Goal: Check status: Check status

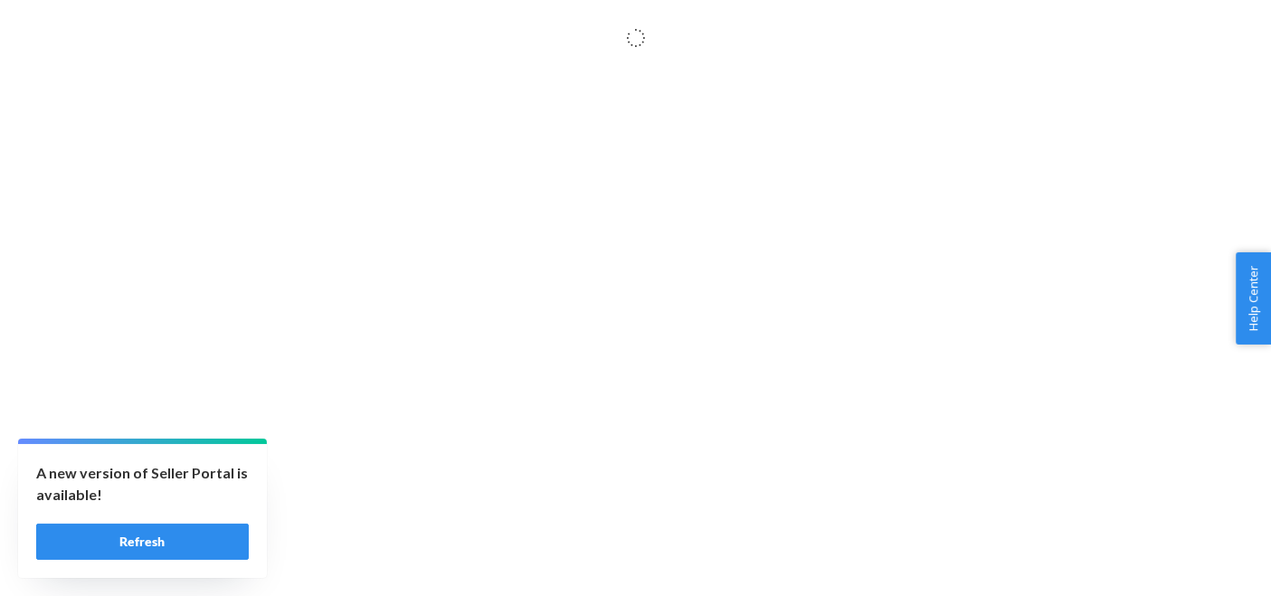
click at [139, 535] on button "Refresh" at bounding box center [142, 542] width 213 height 36
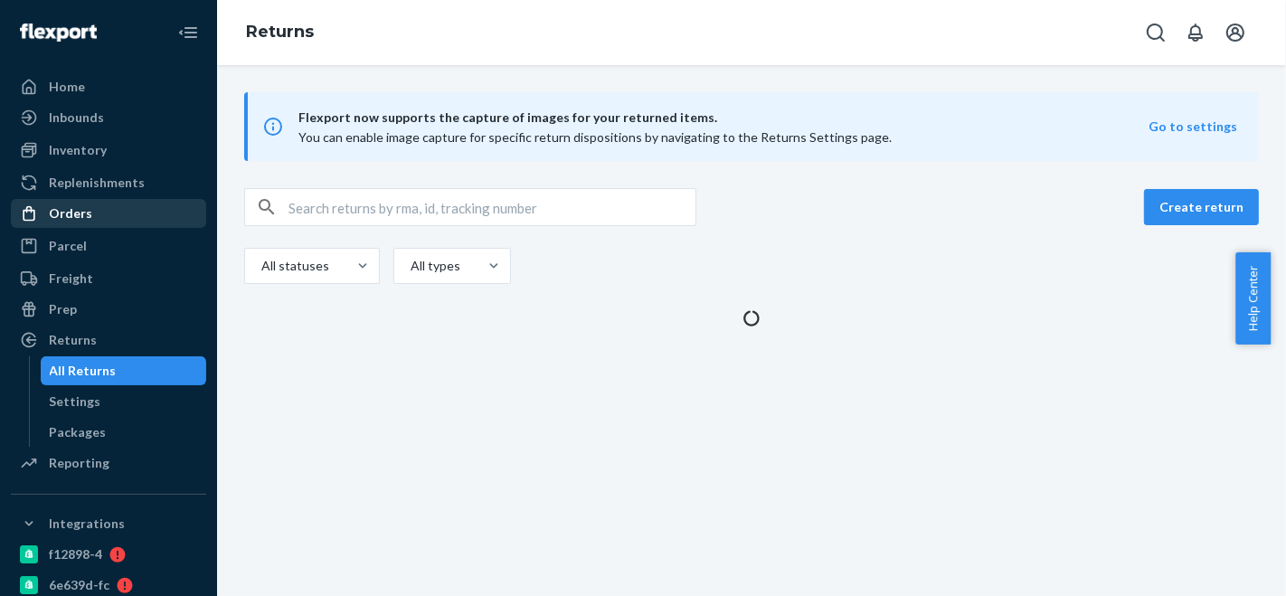
click at [125, 213] on div "Orders" at bounding box center [109, 213] width 192 height 25
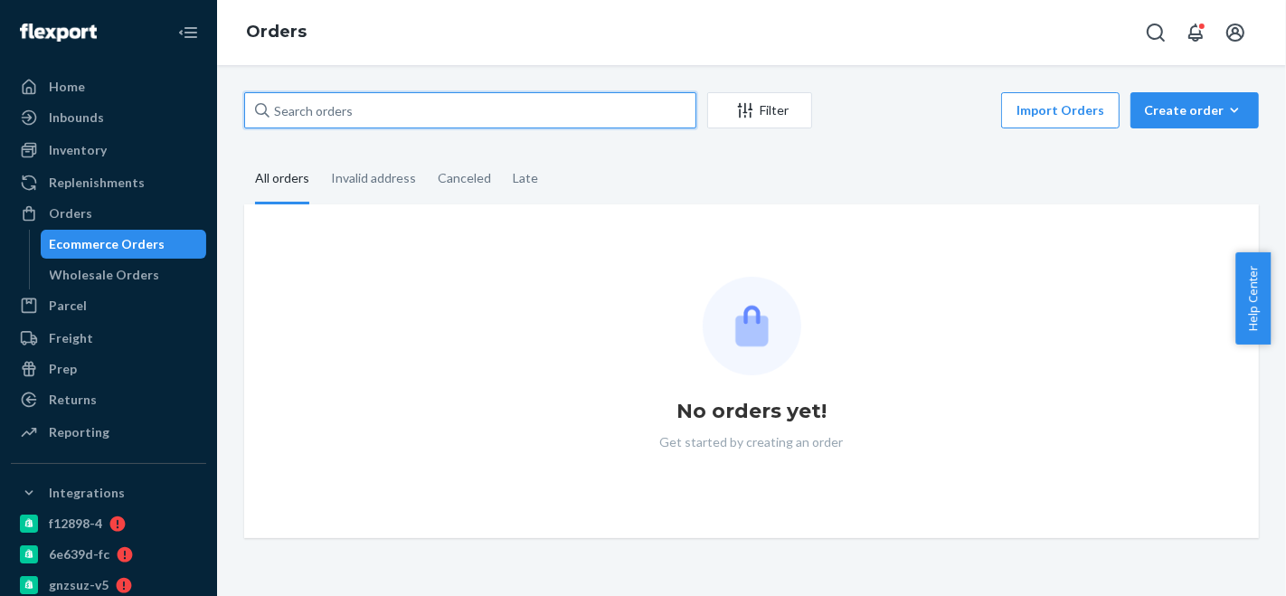
click at [423, 103] on input "text" at bounding box center [470, 110] width 452 height 36
paste input "CB-4185389"
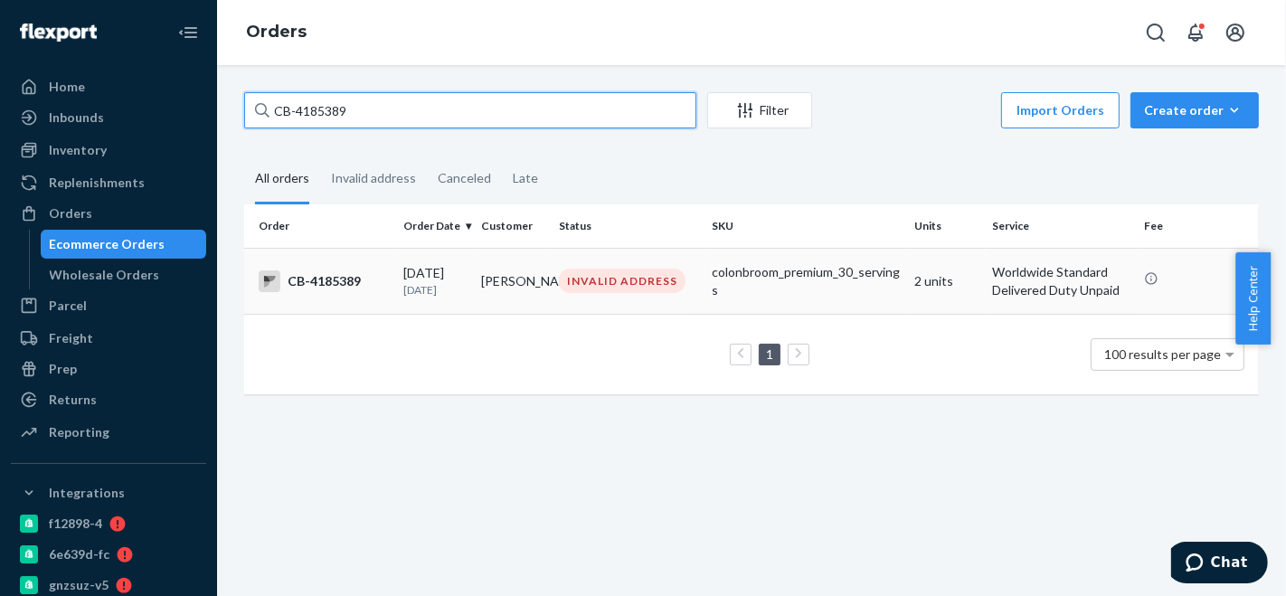
type input "CB-4185389"
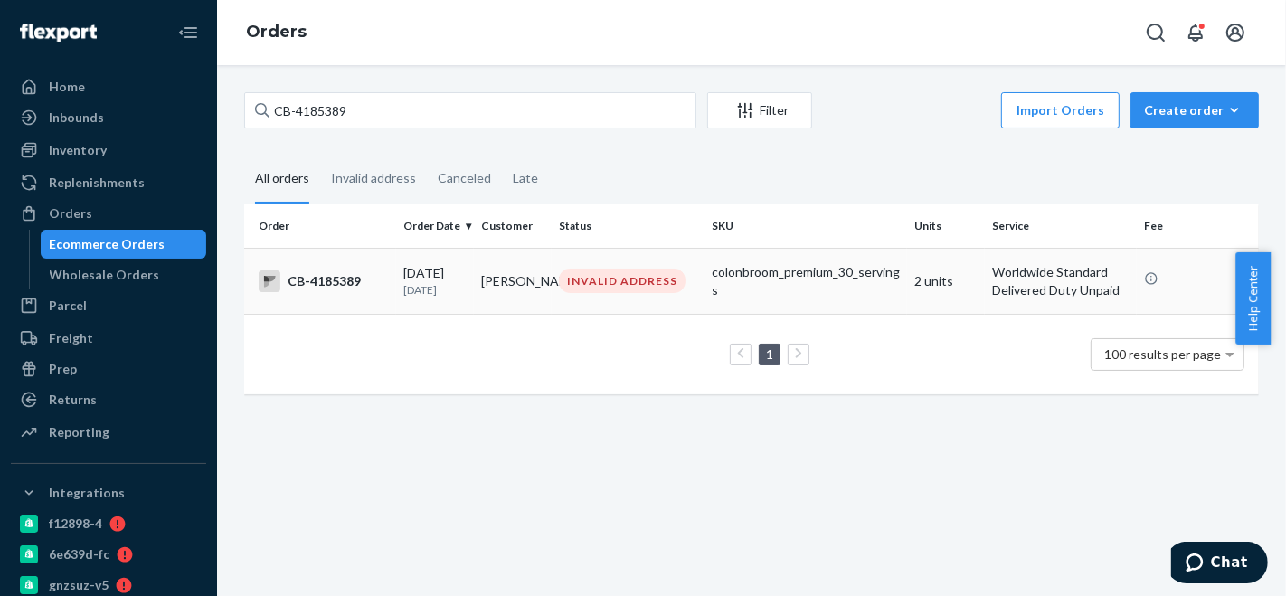
click at [540, 271] on td "Daniel Isaza" at bounding box center [513, 281] width 78 height 66
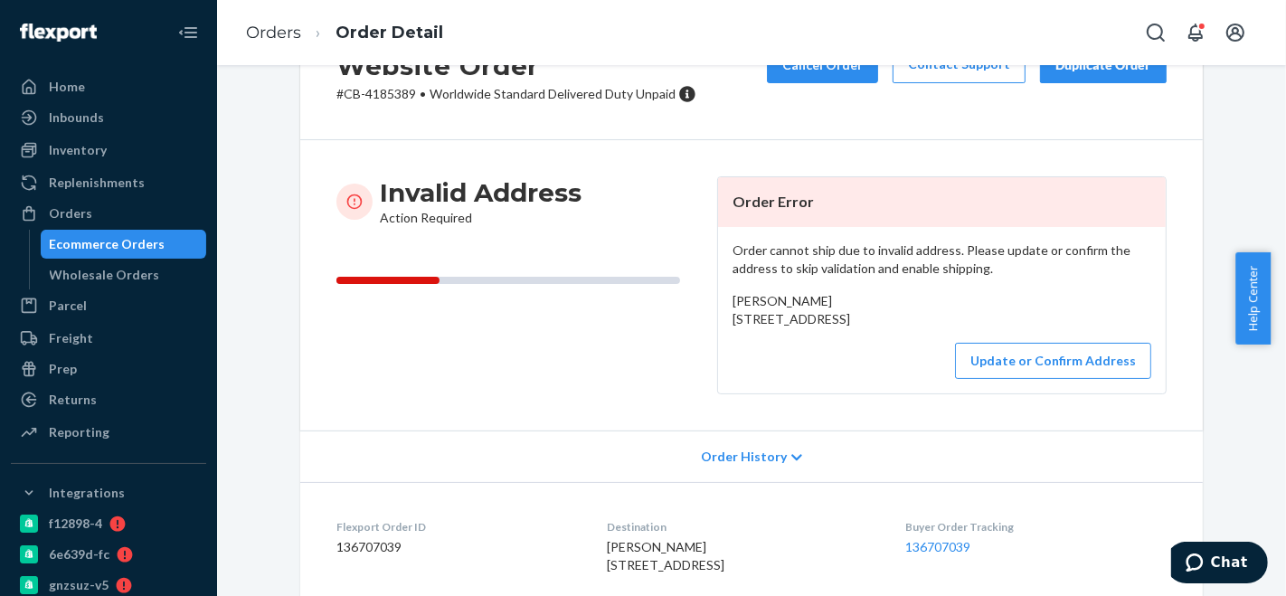
scroll to position [100, 0]
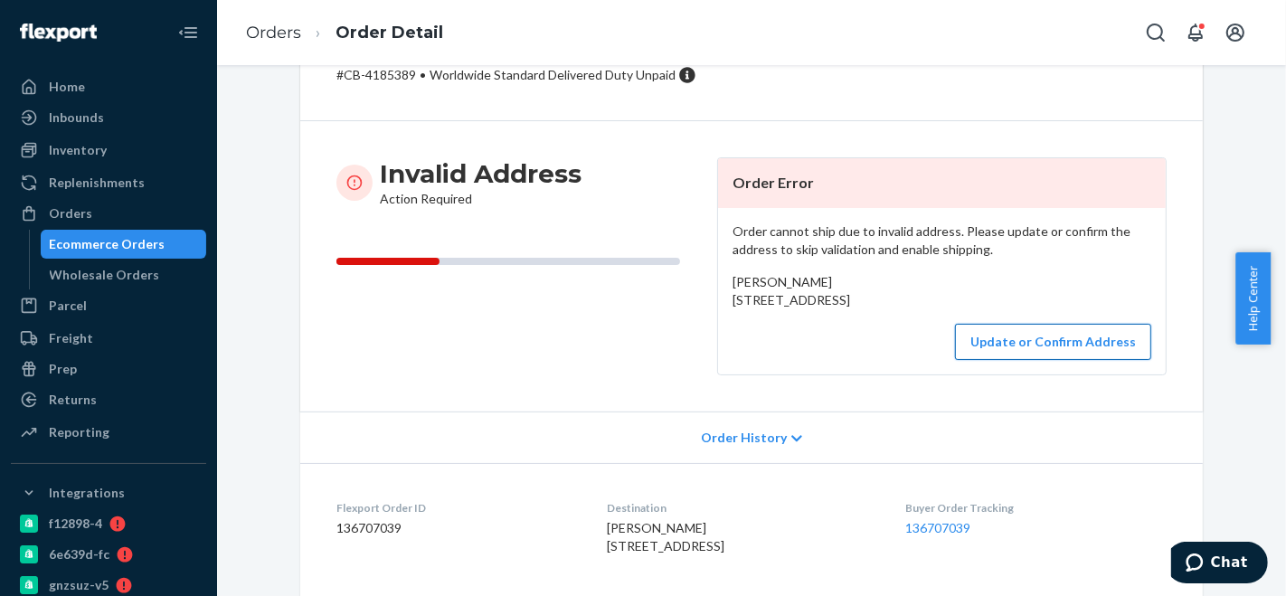
click at [995, 360] on button "Update or Confirm Address" at bounding box center [1053, 342] width 196 height 36
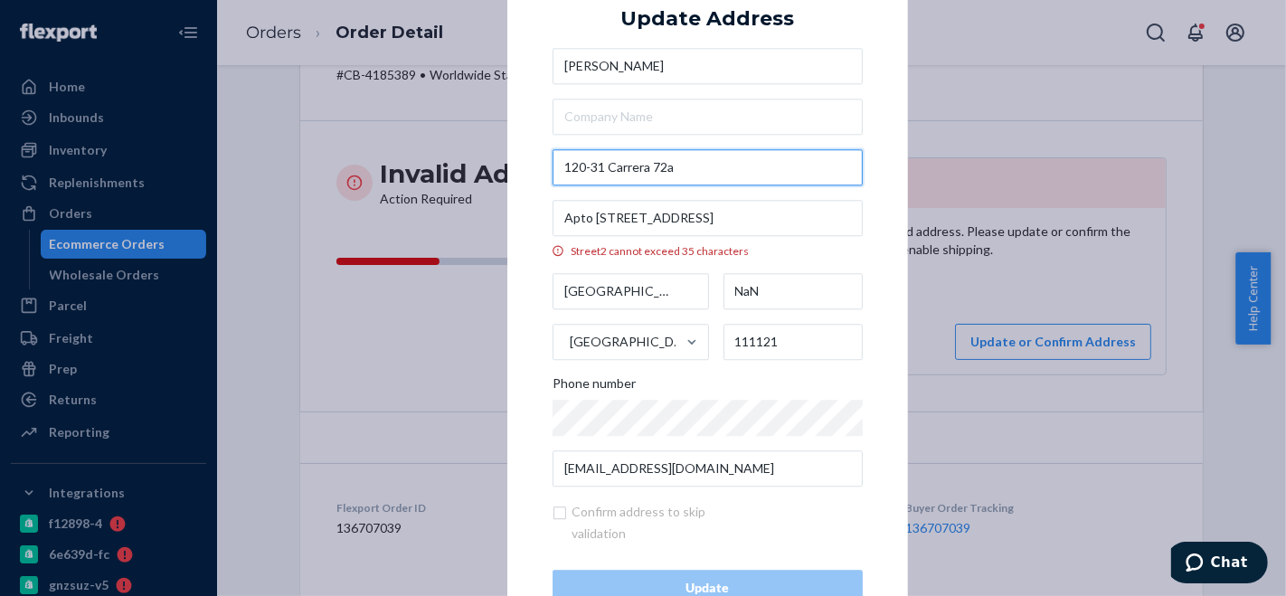
click at [707, 158] on input "120-31 Carrera 72a" at bounding box center [708, 167] width 310 height 36
paste input "Carrera 72a # 120-31"
paste input "Interior 1 apartamento 401"
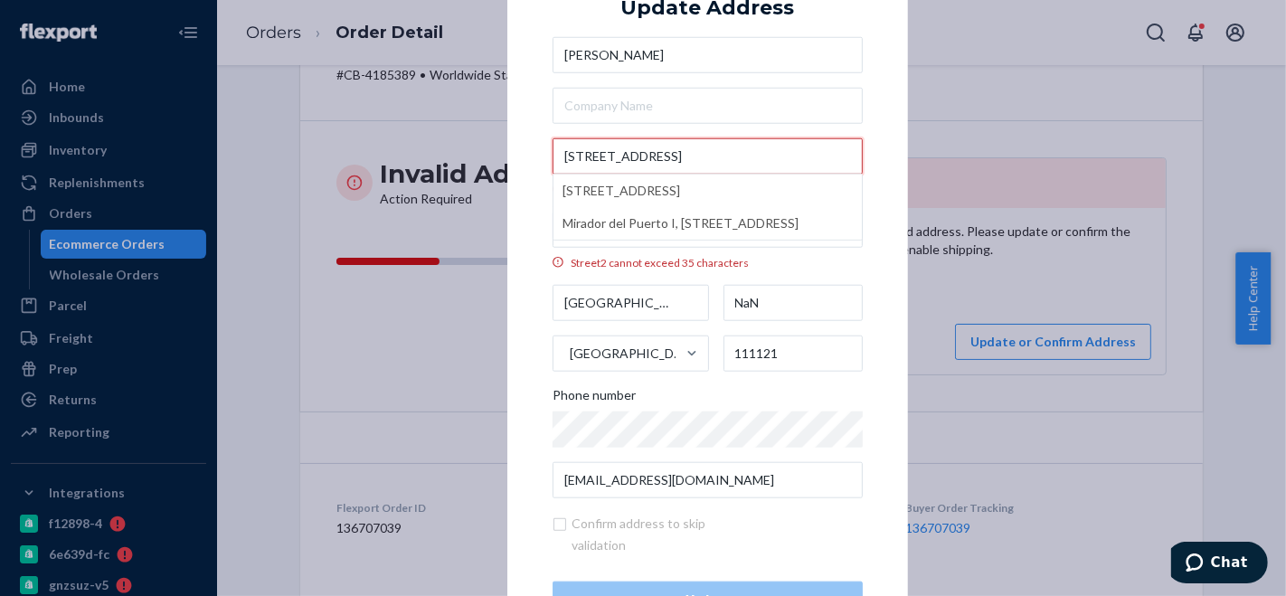
scroll to position [0, 12]
type input "Carrera 72a # 120-31 Interior 1 apartamento 401"
click at [519, 198] on div "× Update Address Daniel Isaza Carrera 72a # 120-31 Interior 1 apartamento 401 C…" at bounding box center [707, 297] width 401 height 729
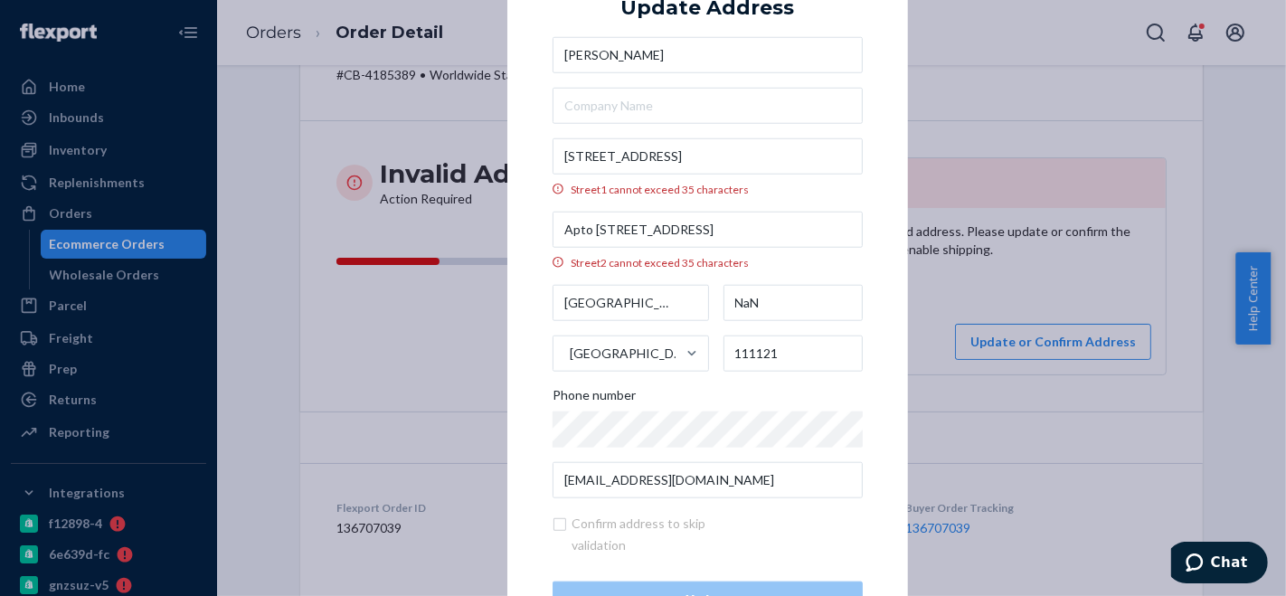
scroll to position [0, 0]
click at [647, 232] on input "Apto 401 interior 1 edificio Mirador del Puerto 1" at bounding box center [708, 230] width 310 height 36
paste input "E"
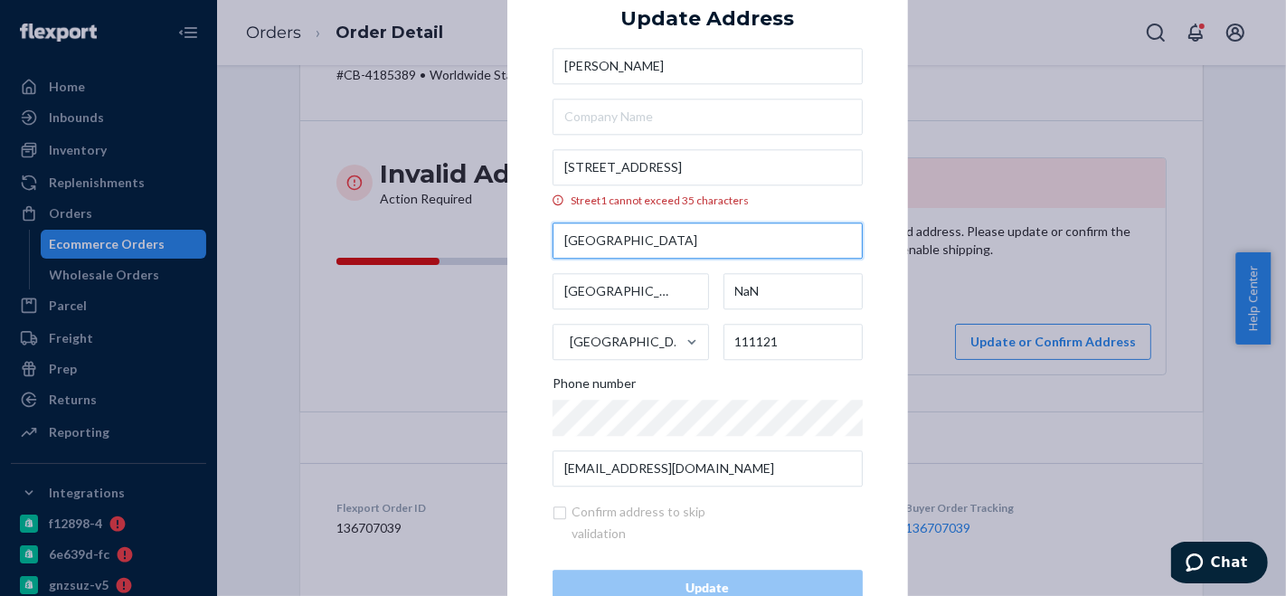
type input "Edificio Mirador del Puerto 1"
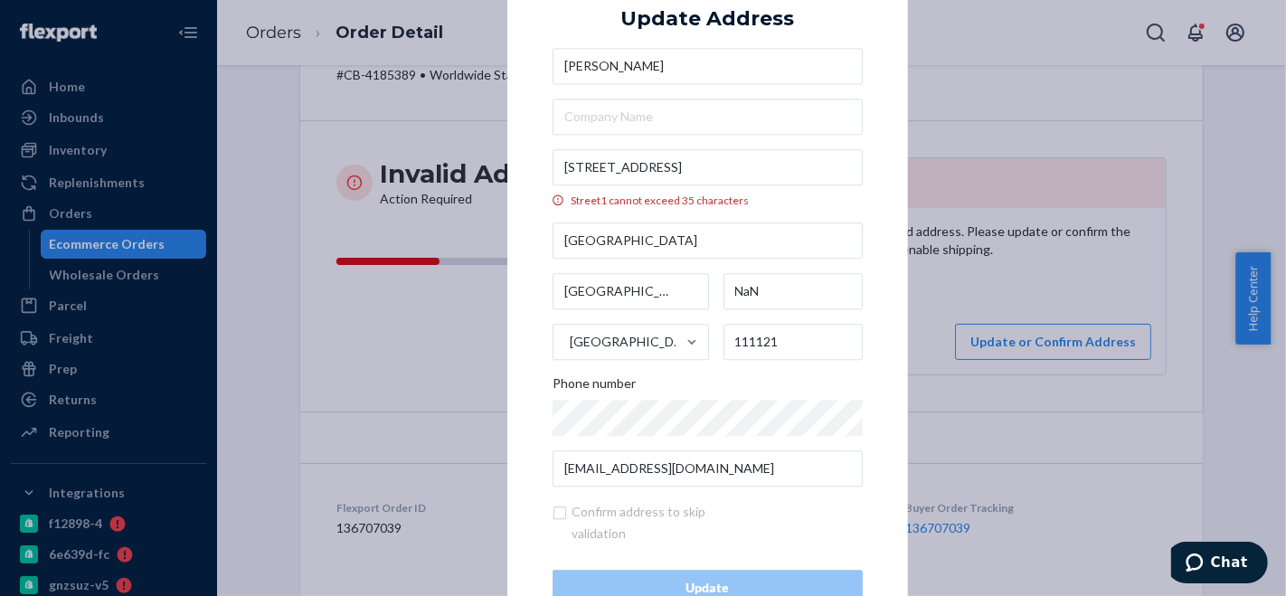
click at [508, 242] on div "× Update Address Daniel Isaza Carrera 72a # 120-31 Interior 1 apartamento 401 S…" at bounding box center [707, 298] width 401 height 706
click at [572, 286] on input "Bogotá" at bounding box center [631, 291] width 156 height 36
click at [749, 291] on input "NaN" at bounding box center [794, 291] width 140 height 36
paste input "Bogotá"
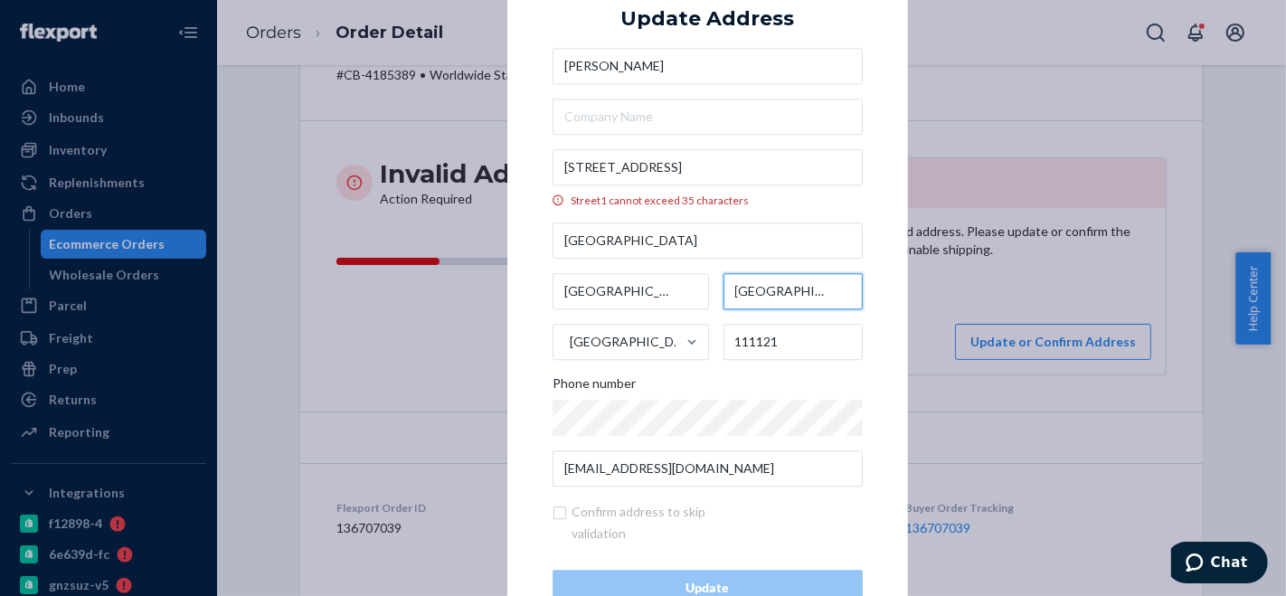
type input "Bogotá"
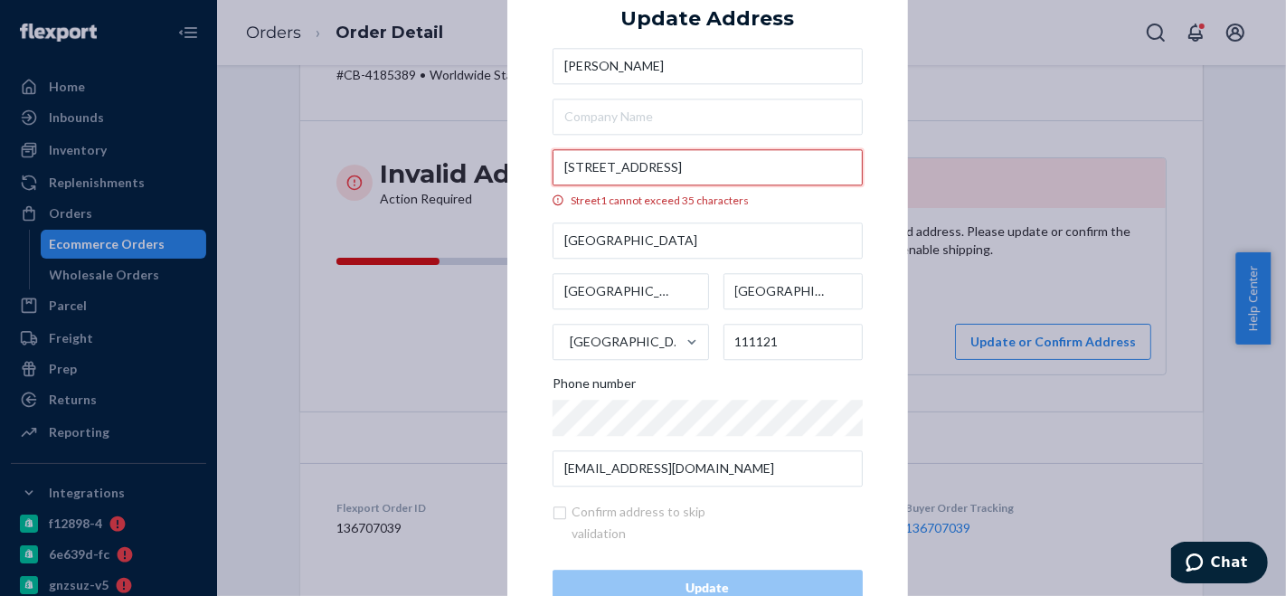
click at [669, 164] on input "Carrera 72a # 120-31 Interior 1 apartamento 401" at bounding box center [708, 167] width 310 height 36
drag, startPoint x: 736, startPoint y: 167, endPoint x: 846, endPoint y: 166, distance: 109.4
click at [846, 166] on input "Carrera 72a # 120-31 Interior 1 apartamento 401" at bounding box center [708, 167] width 310 height 36
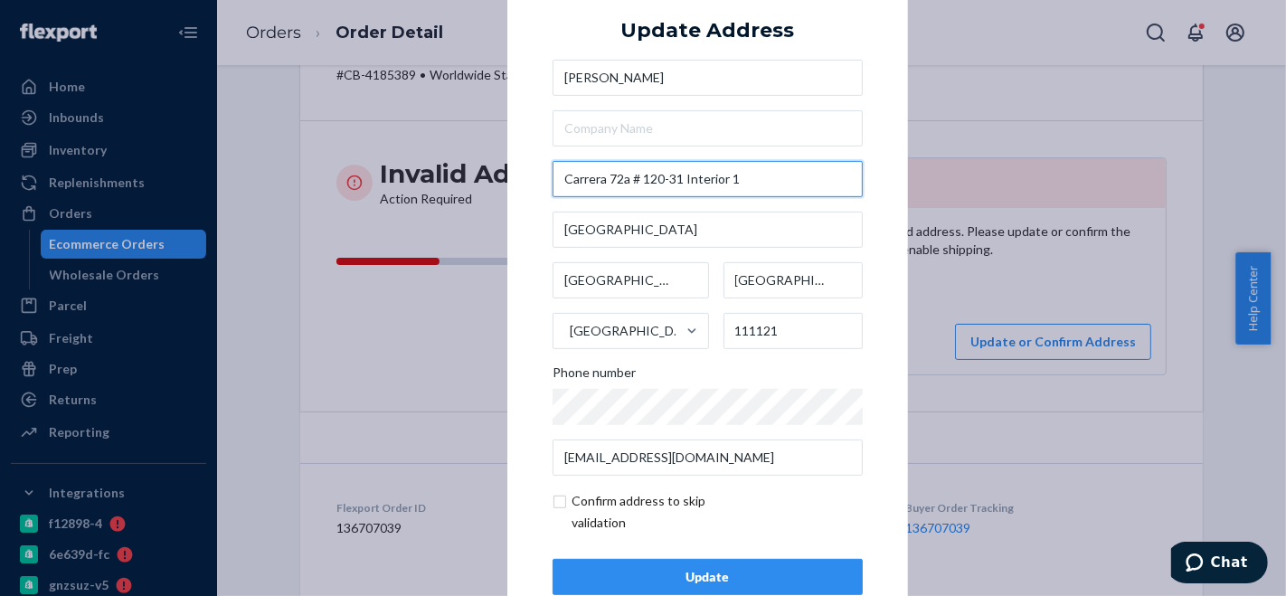
scroll to position [0, 0]
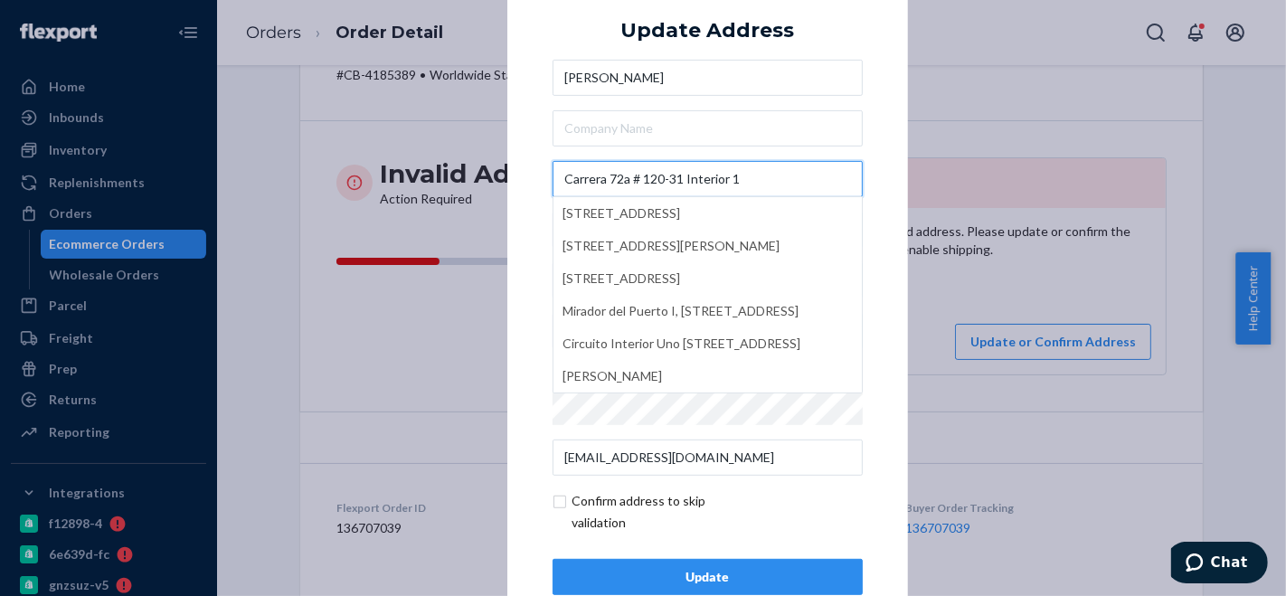
type input "Carrera 72a # 120-31 Interior 1"
click at [514, 219] on div "× Update Address Daniel Isaza Carrera 72a # 120-31 Interior 1 Carrera 72a #120-…" at bounding box center [707, 298] width 401 height 684
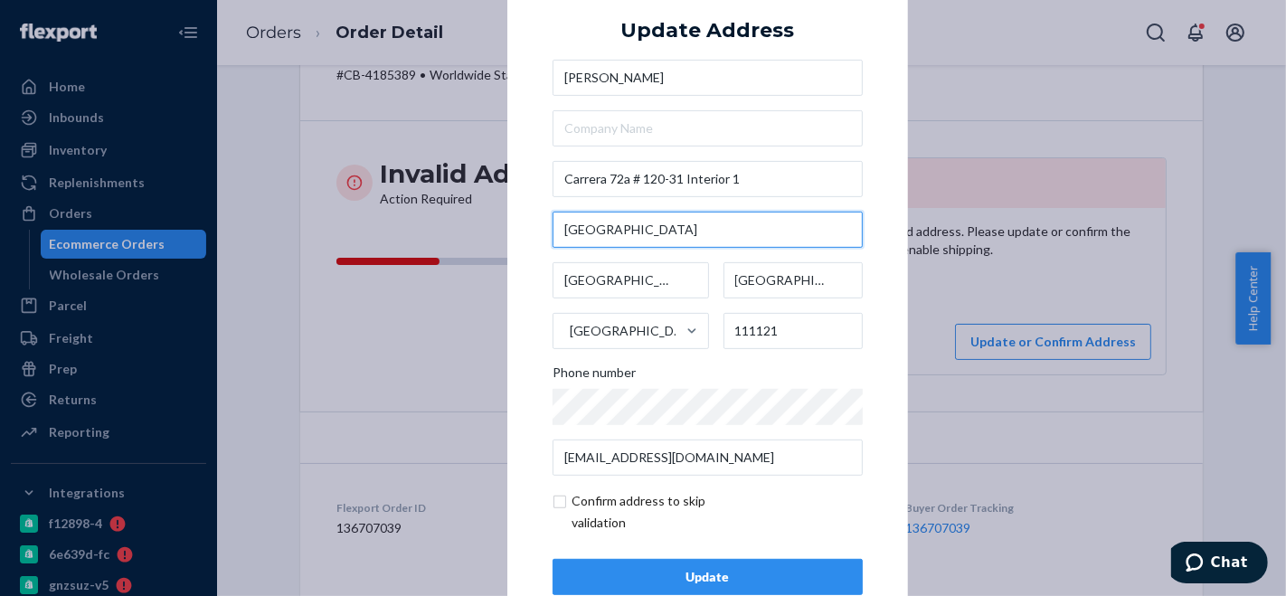
click at [558, 226] on input "Edificio Mirador del Puerto 1" at bounding box center [708, 230] width 310 height 36
paste input "apartamento 401"
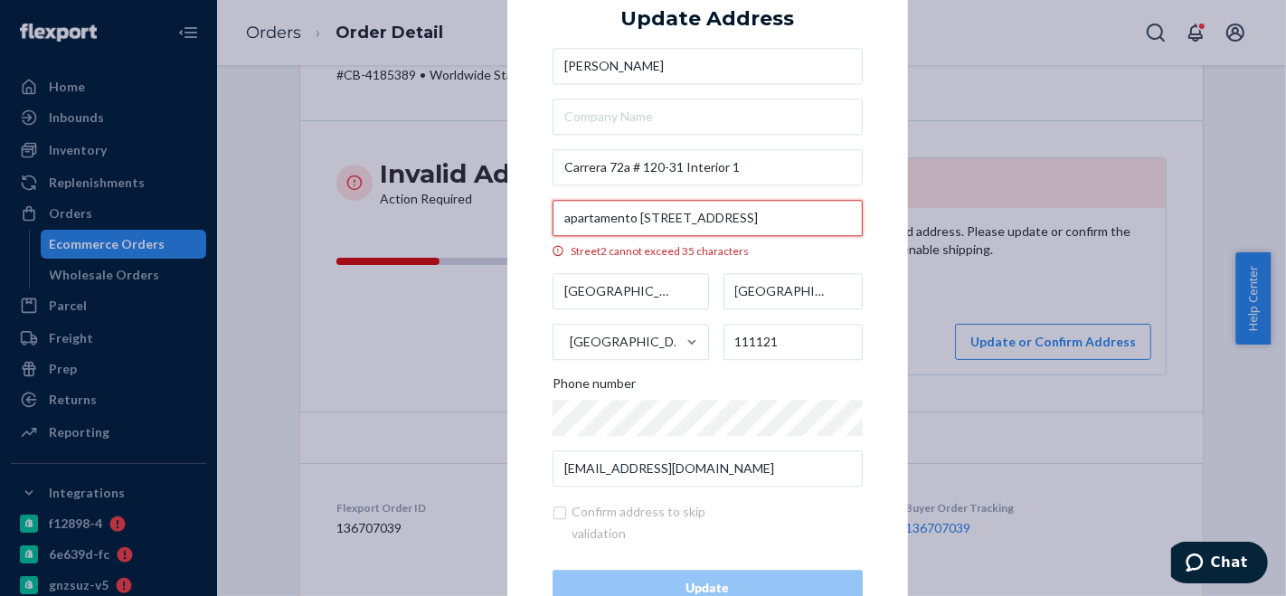
click at [581, 221] on input "apartamento 401 Edificio Mirador del Puerto 1" at bounding box center [708, 218] width 310 height 36
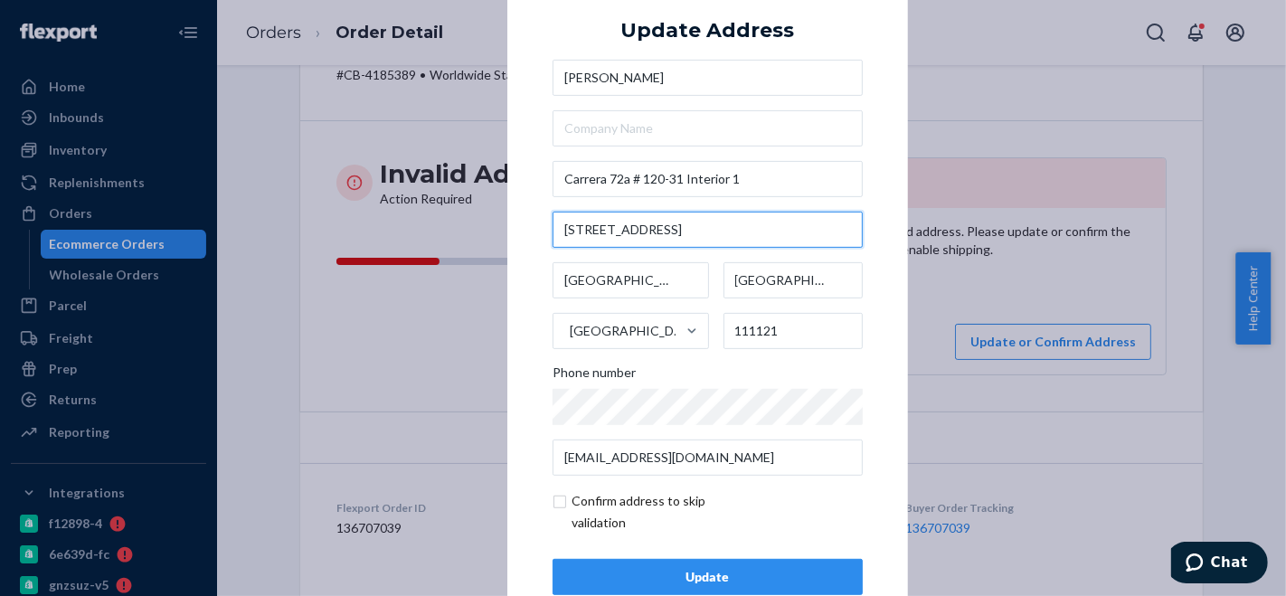
type input "401 Edificio Mirador del Puerto 1"
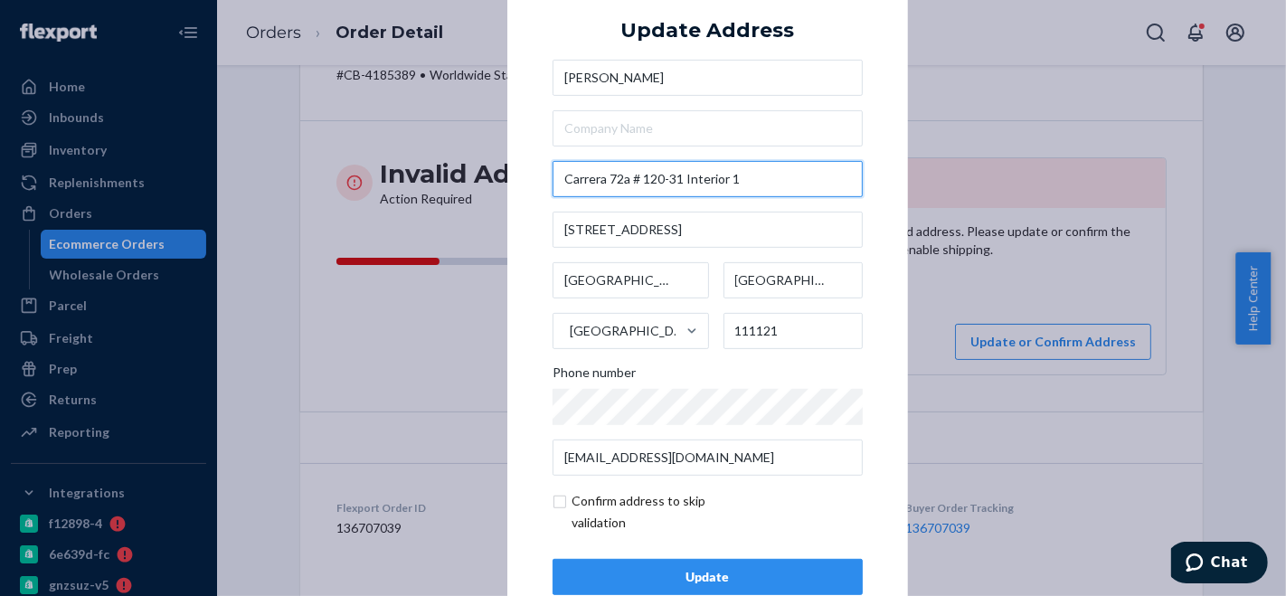
click at [768, 178] on input "Carrera 72a # 120-31 Interior 1" at bounding box center [708, 179] width 310 height 36
paste input "apartamento"
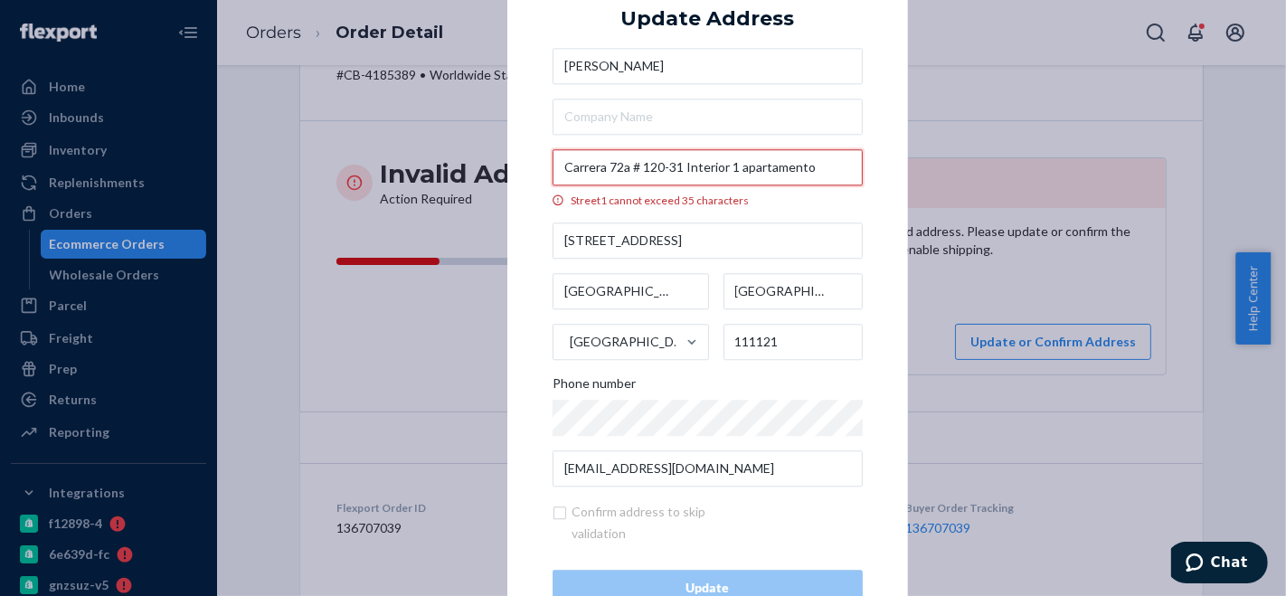
click at [631, 166] on input "Carrera 72a # 120-31 Interior 1 apartamento" at bounding box center [708, 167] width 310 height 36
click at [823, 170] on input "Carrera 72a # 120-31 Interior 1 apartamento" at bounding box center [708, 167] width 310 height 36
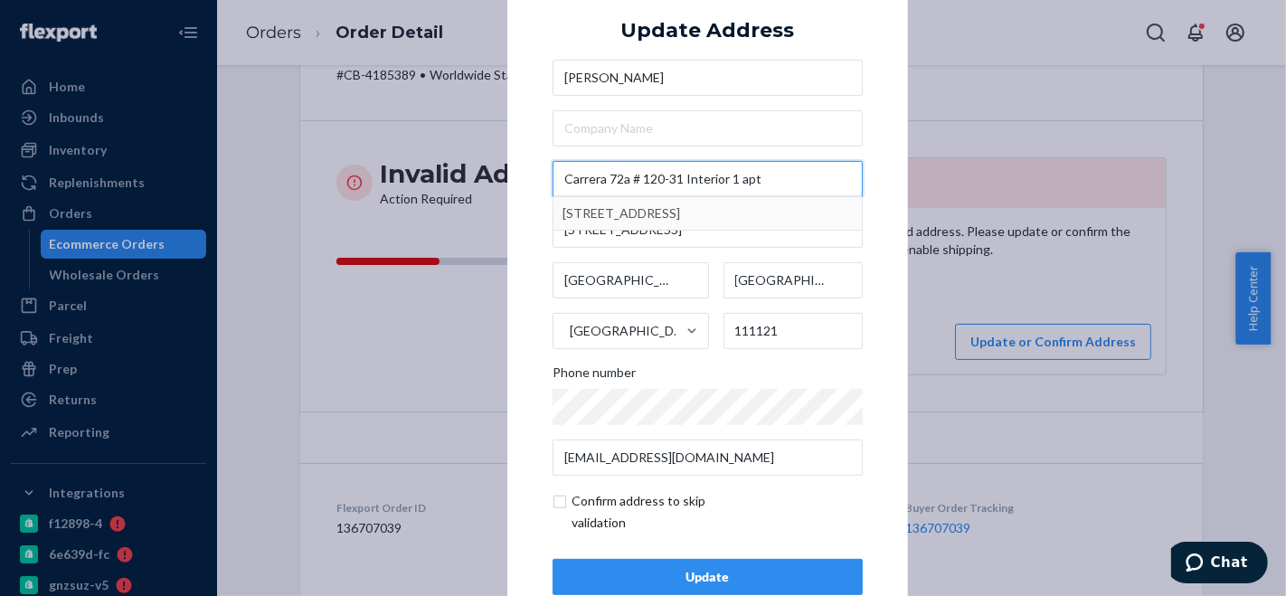
type input "Carrera 72a # 120-31 Interior 1 apt"
click at [527, 210] on div "× Update Address Daniel Isaza Carrera 72a # 120-31 Interior 1 apt Strada Statal…" at bounding box center [707, 298] width 401 height 684
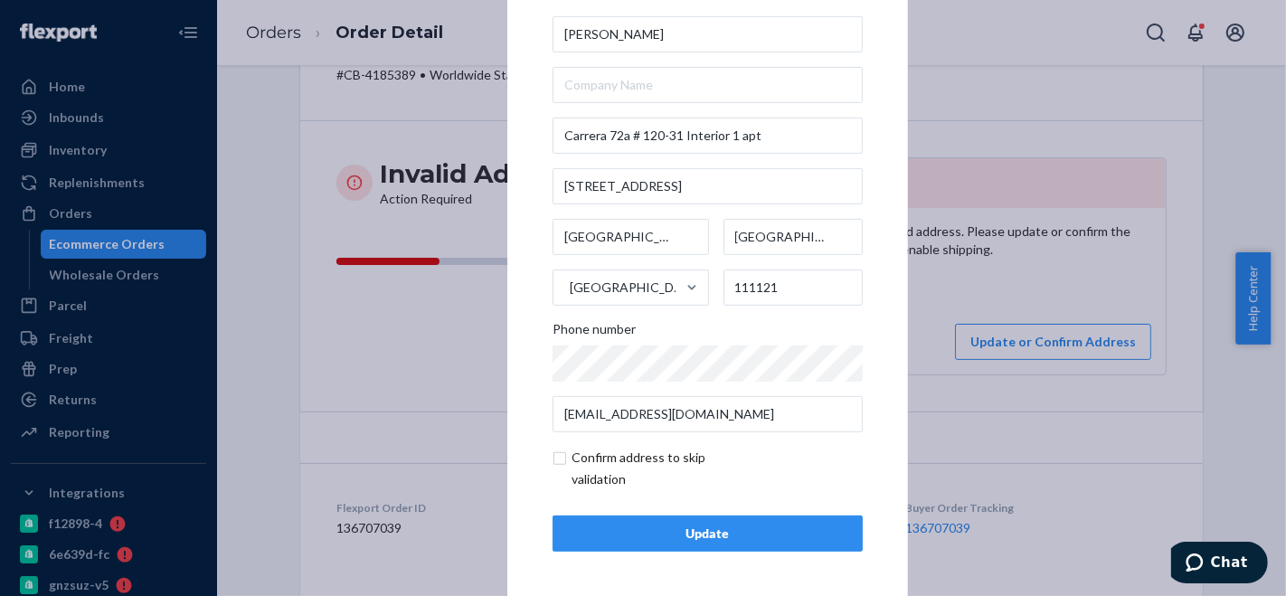
click at [553, 453] on input "checkbox" at bounding box center [658, 468] width 210 height 43
checkbox input "true"
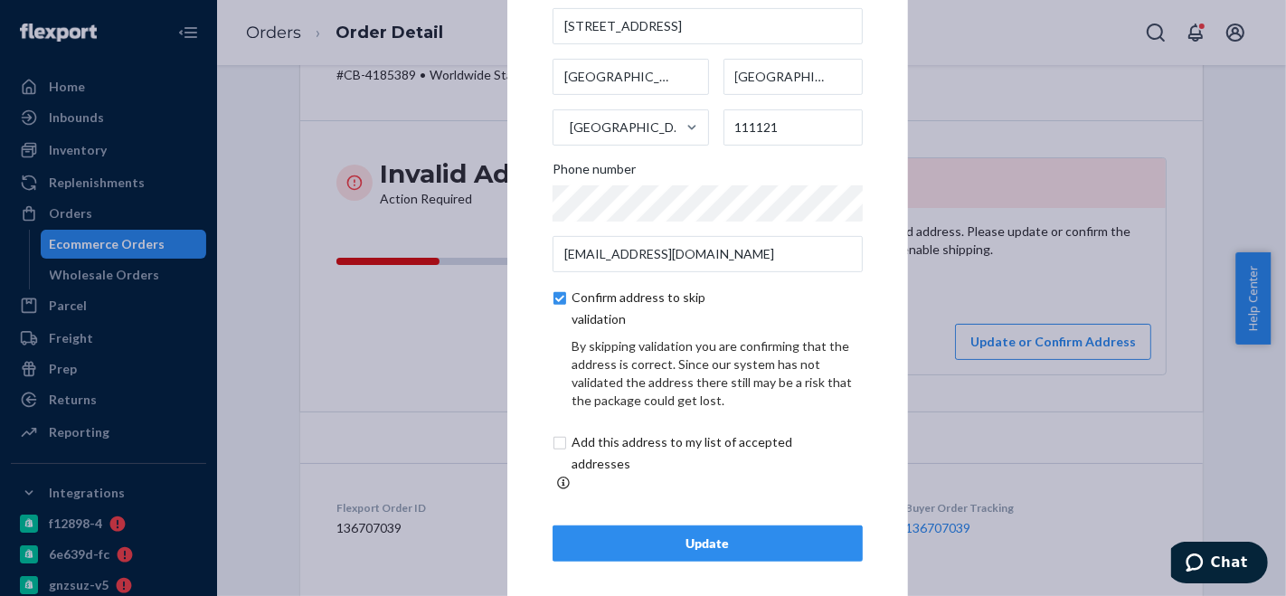
scroll to position [119, 0]
click at [649, 525] on button "Update" at bounding box center [708, 543] width 310 height 36
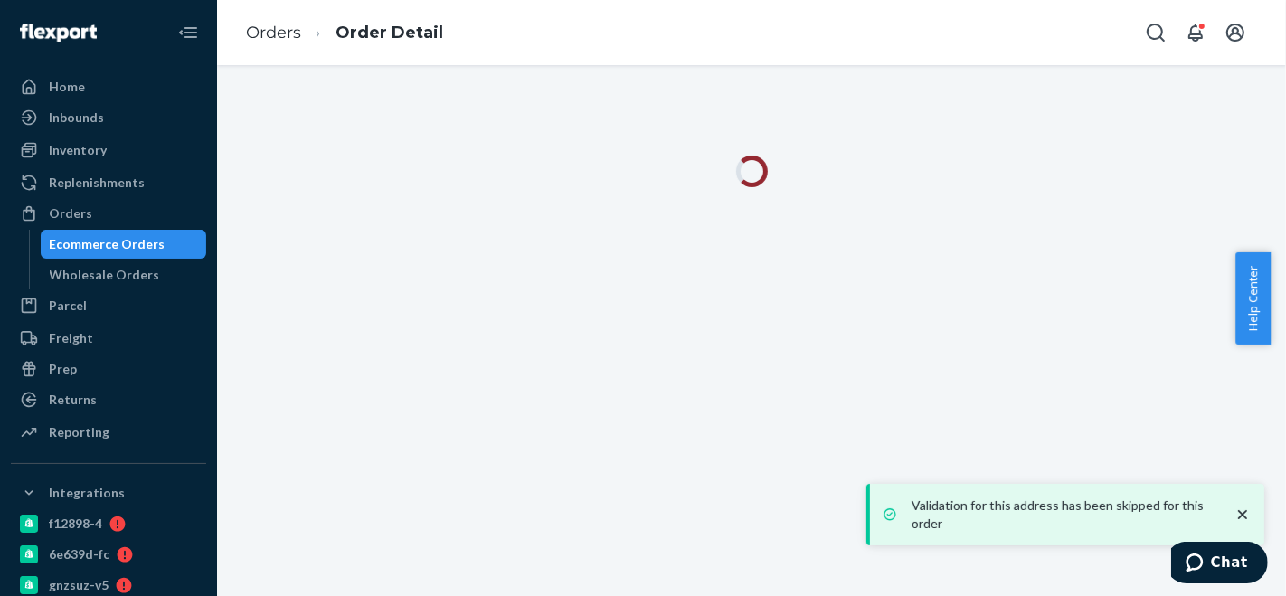
scroll to position [0, 0]
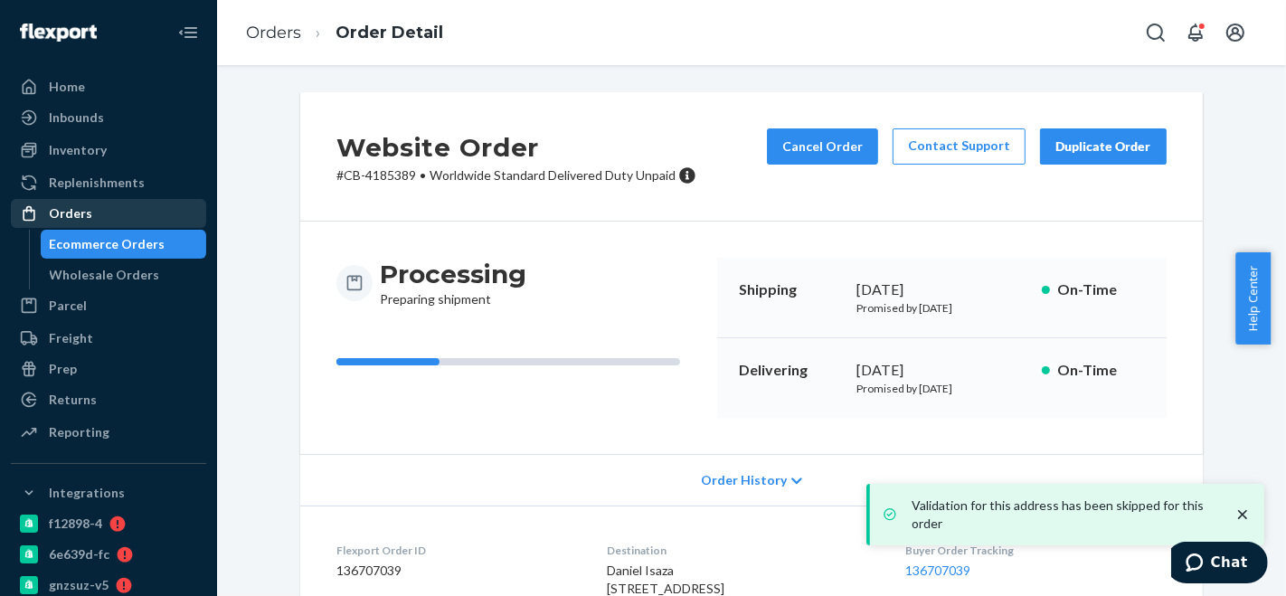
click at [104, 208] on div "Orders" at bounding box center [109, 213] width 192 height 25
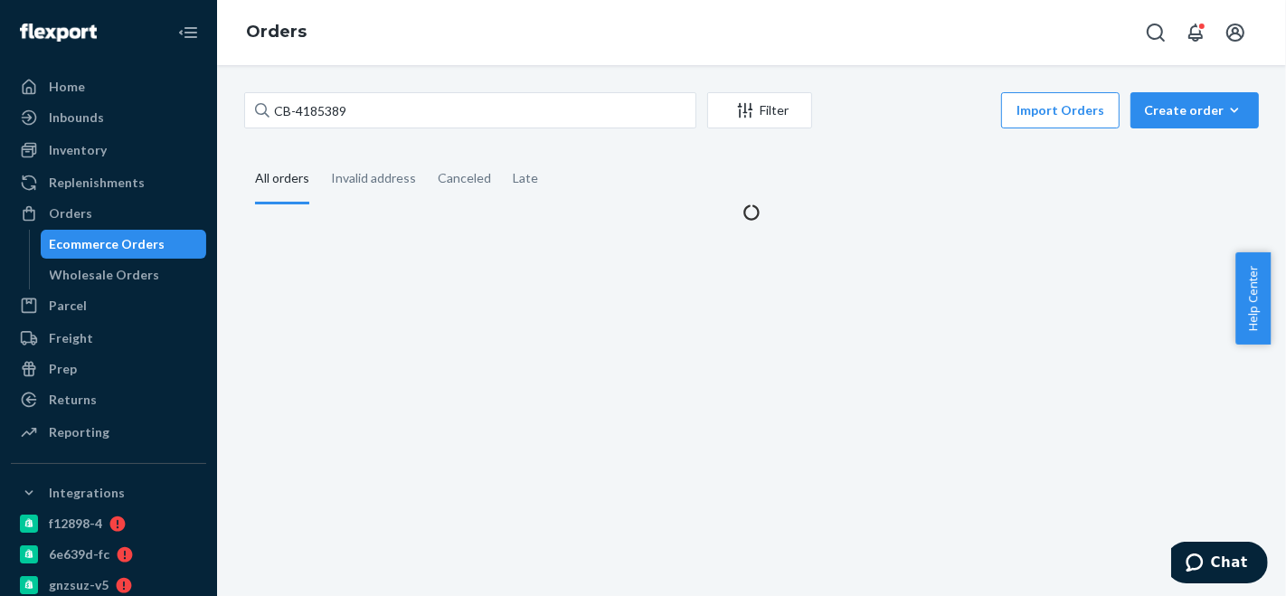
click at [418, 130] on div "CB-4185389 Filter Import Orders Create order Ecommerce order Removal order" at bounding box center [751, 112] width 1015 height 41
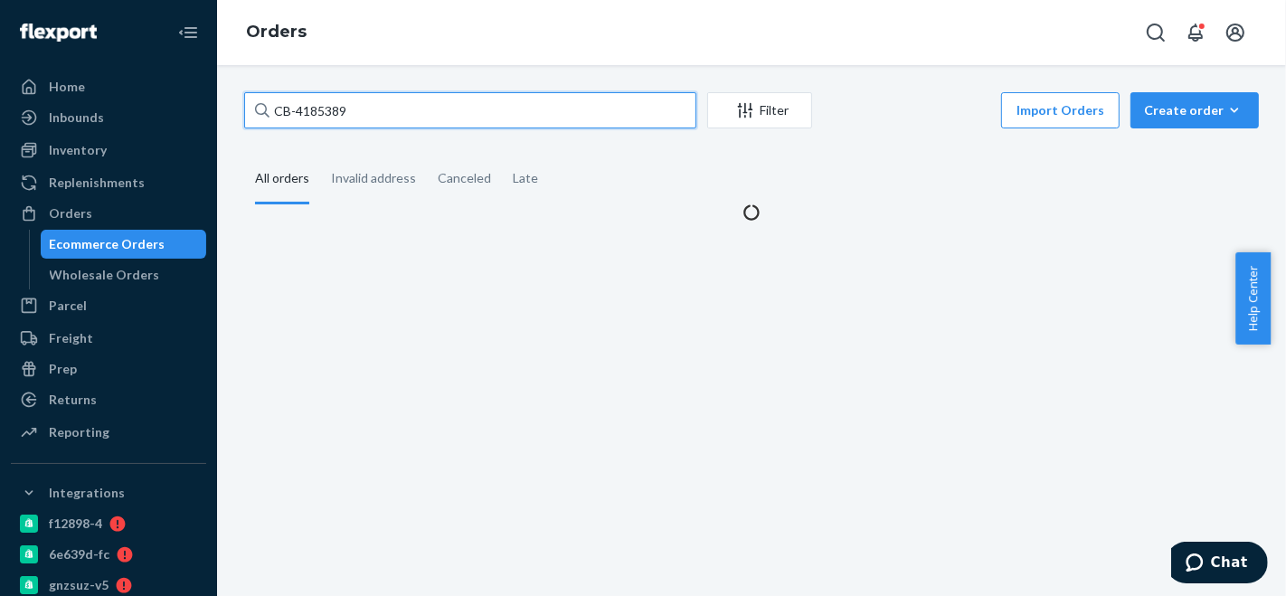
click at [437, 104] on input "CB-4185389" at bounding box center [470, 110] width 452 height 36
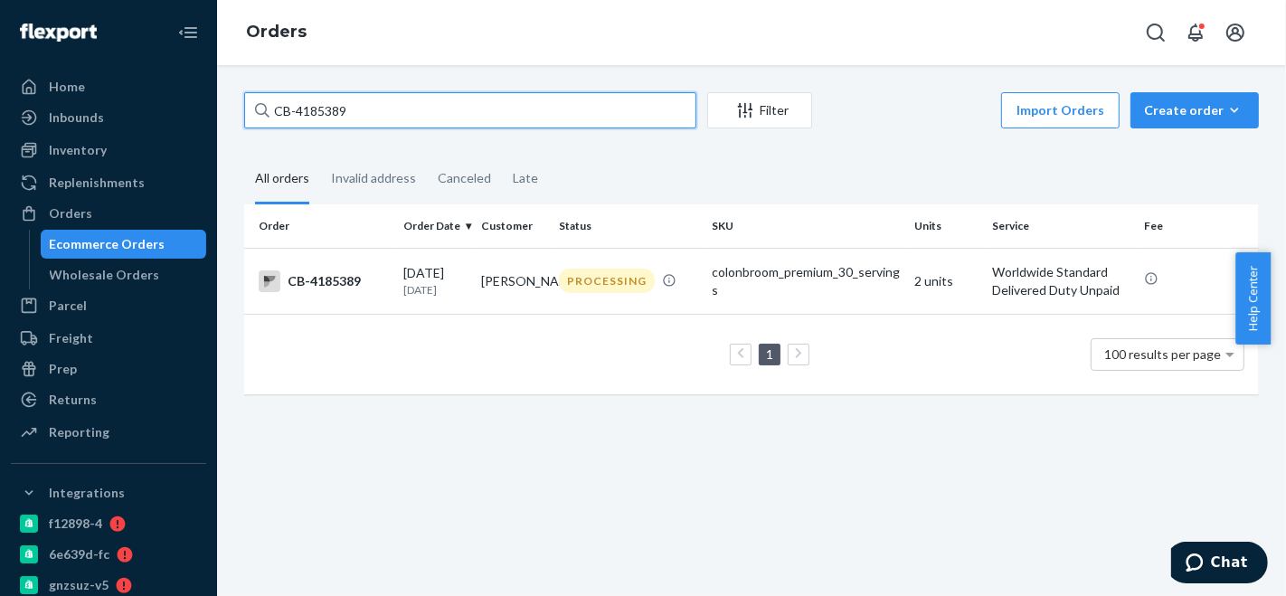
paste input "063192"
type input "CB-4063192"
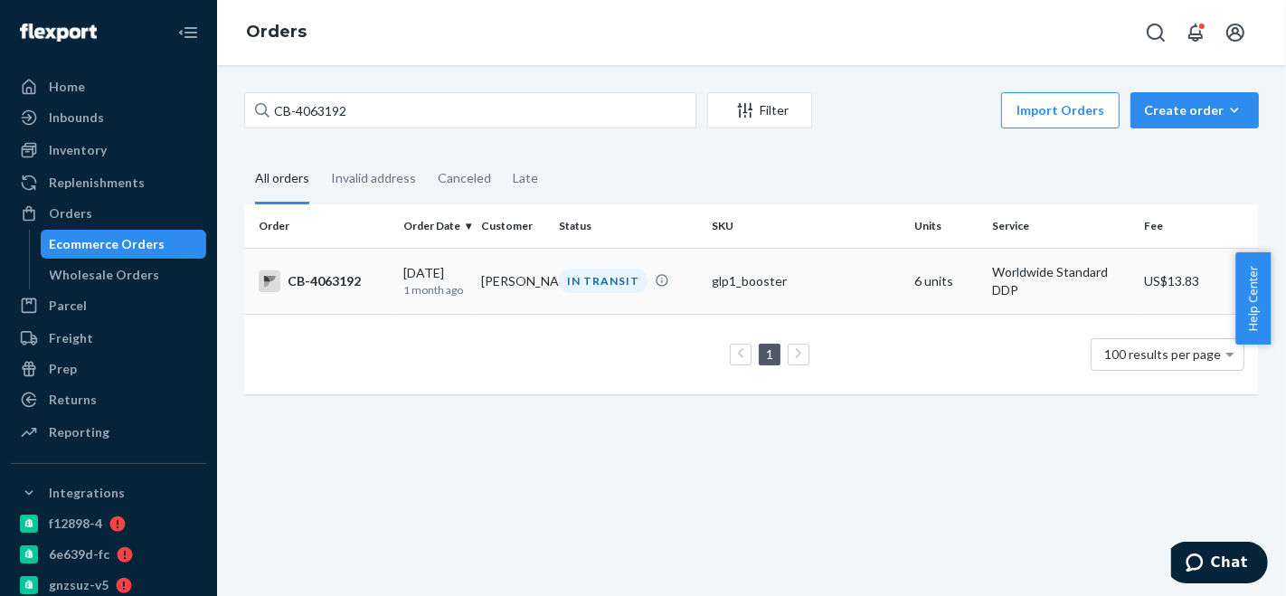
click at [526, 298] on td "ern taylor" at bounding box center [513, 281] width 78 height 66
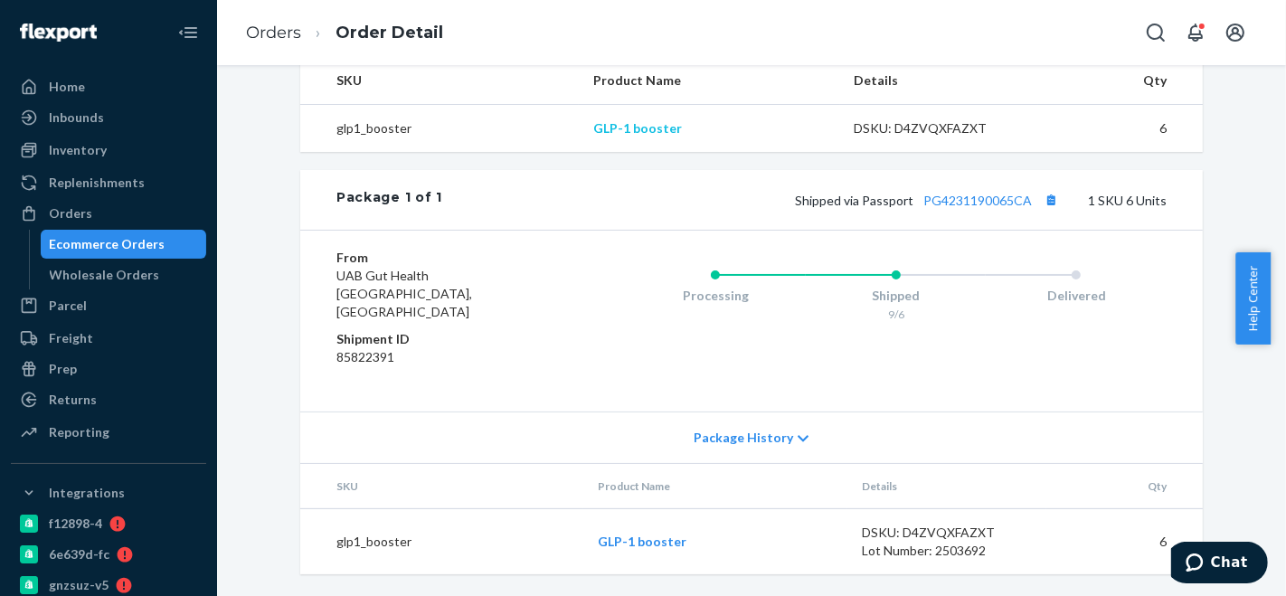
scroll to position [636, 0]
click at [974, 211] on div "Shipped via Passport PG4231190065CA 1 SKU 6 Units" at bounding box center [804, 200] width 725 height 24
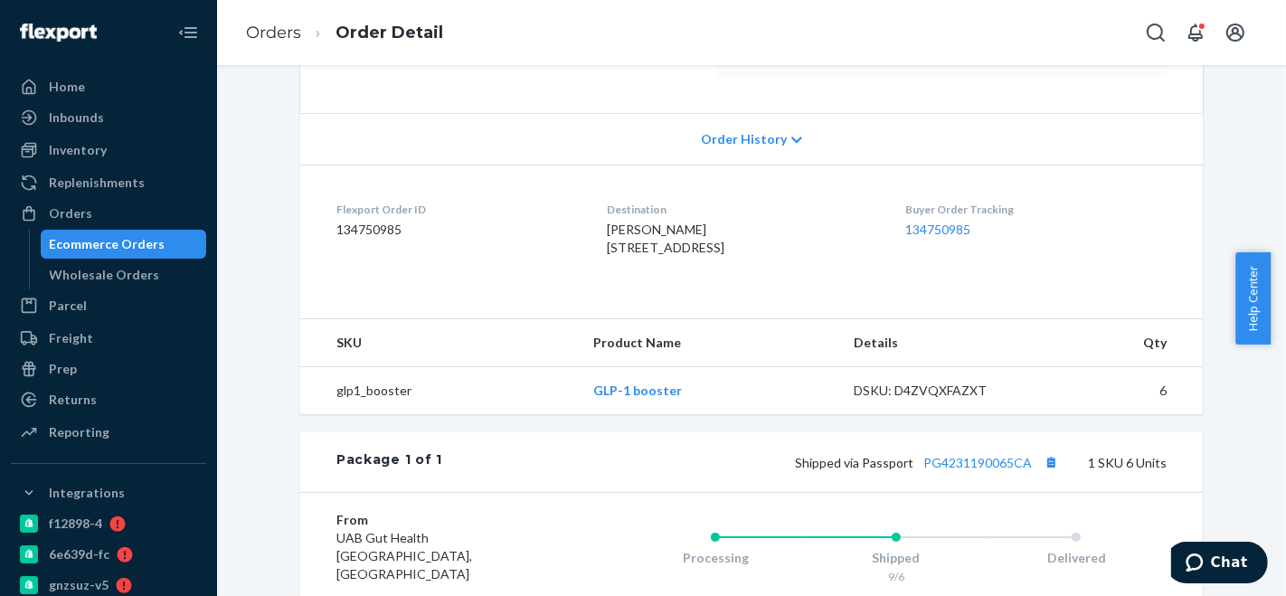
scroll to position [535, 0]
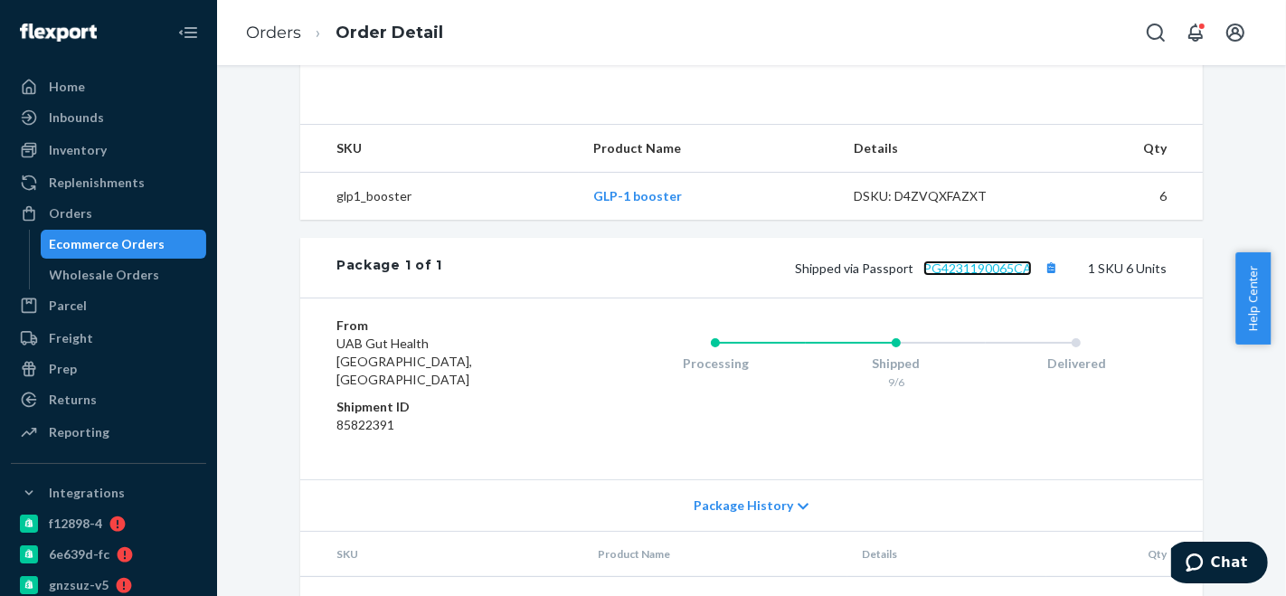
click at [961, 276] on link "PG4231190065CA" at bounding box center [978, 267] width 109 height 15
click at [100, 208] on div "Orders" at bounding box center [109, 213] width 192 height 25
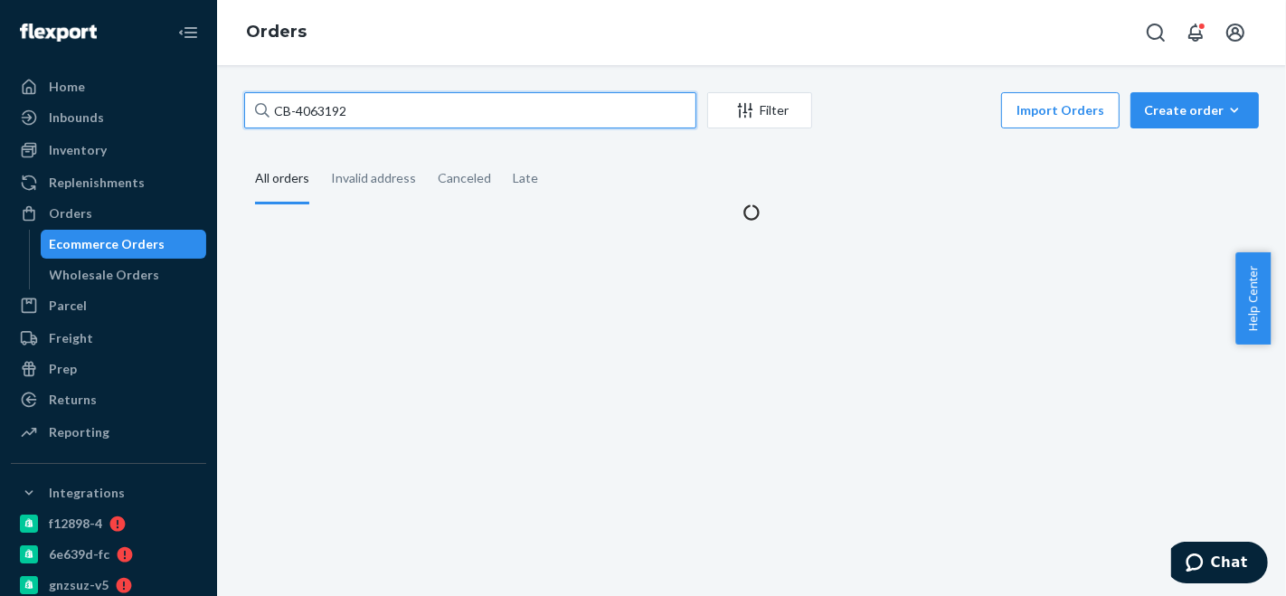
click at [431, 107] on input "CB-4063192" at bounding box center [470, 110] width 452 height 36
paste input "BIO-2717260"
type input "BIO-2717260"
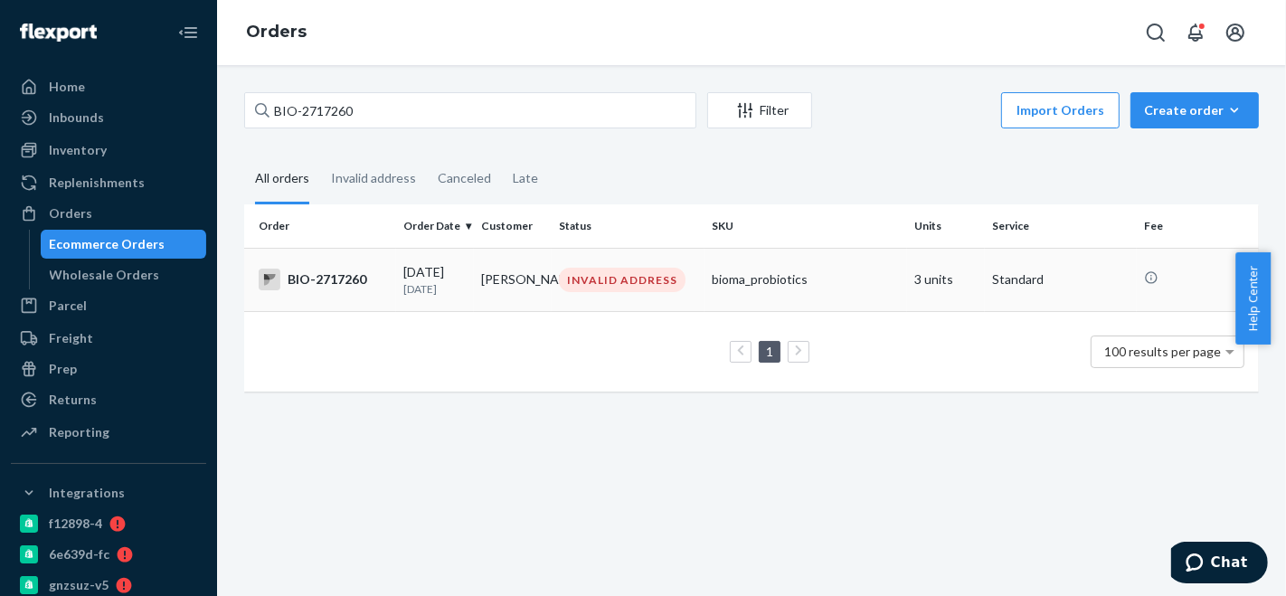
click at [521, 279] on td "Brenda Hawbecker" at bounding box center [513, 279] width 78 height 63
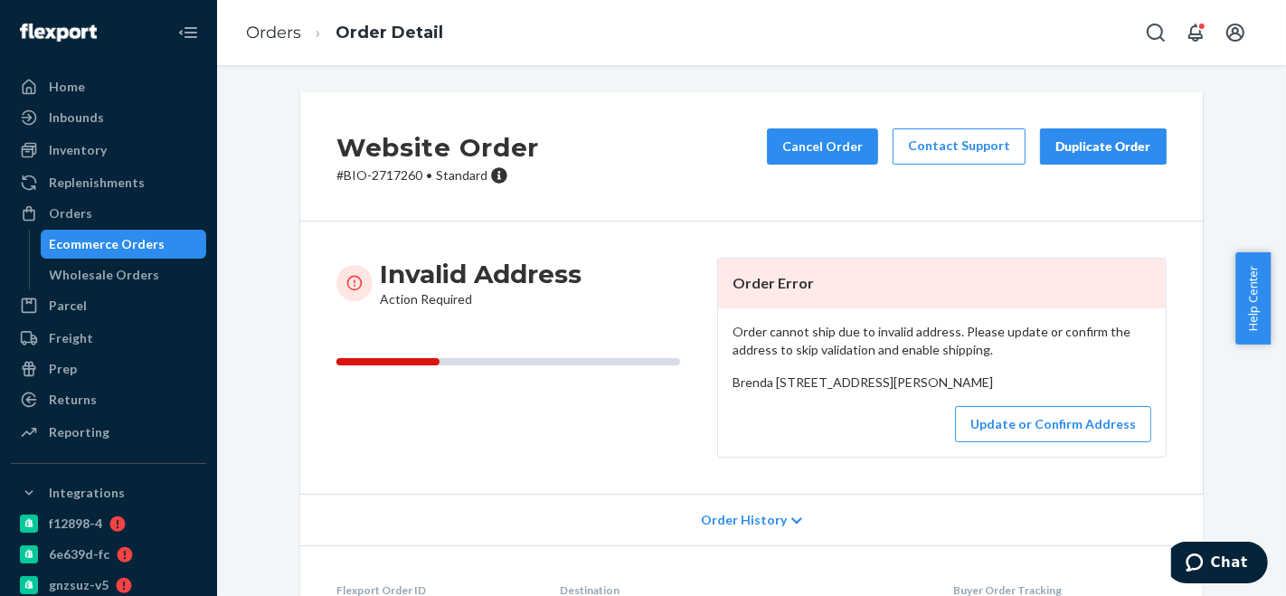
click at [398, 178] on p "# BIO-2717260 • Standard" at bounding box center [437, 175] width 203 height 18
copy p "2717260"
click at [811, 147] on button "Cancel Order" at bounding box center [822, 146] width 111 height 36
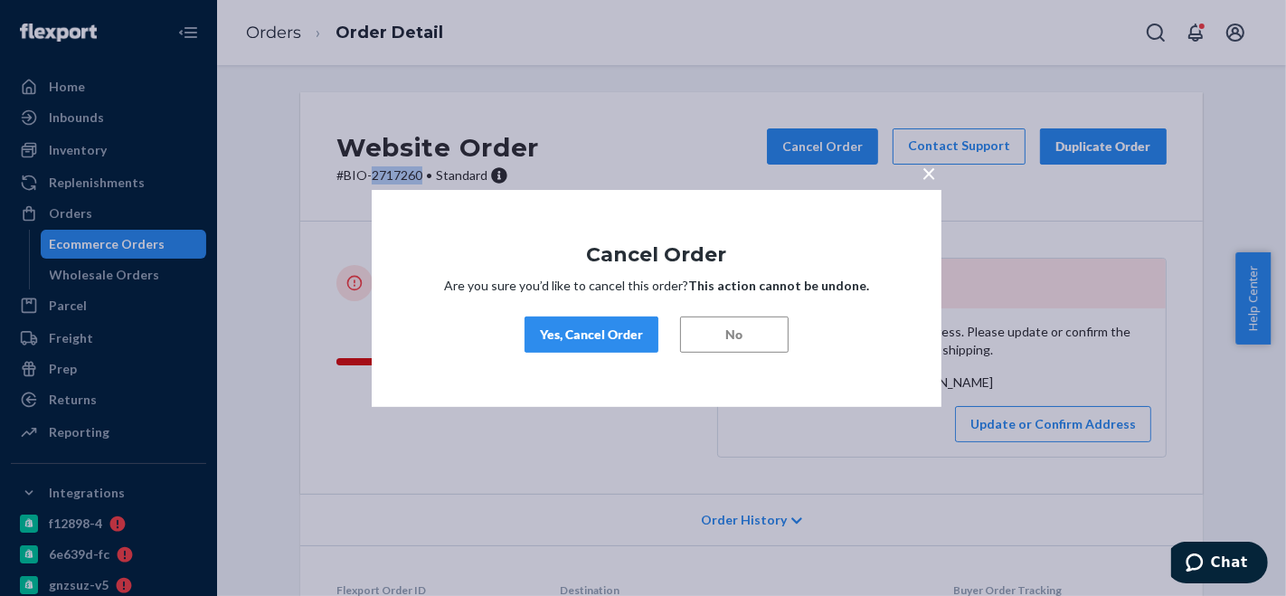
click at [592, 336] on div "Yes, Cancel Order" at bounding box center [591, 335] width 103 height 18
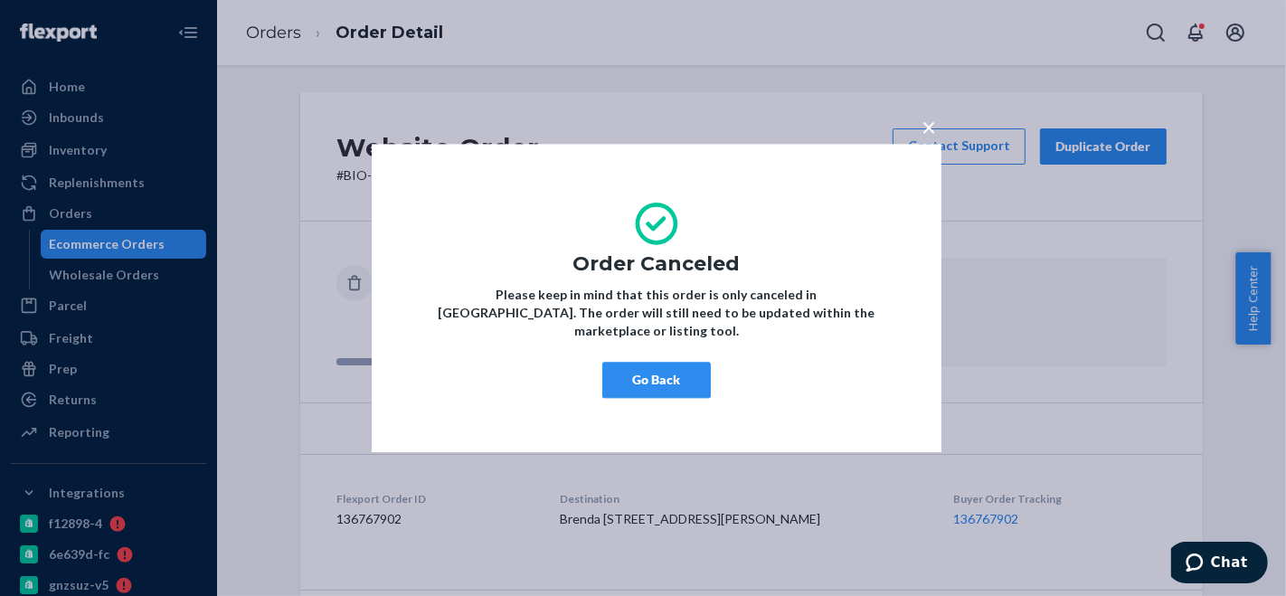
click at [679, 367] on button "Go Back" at bounding box center [656, 380] width 109 height 36
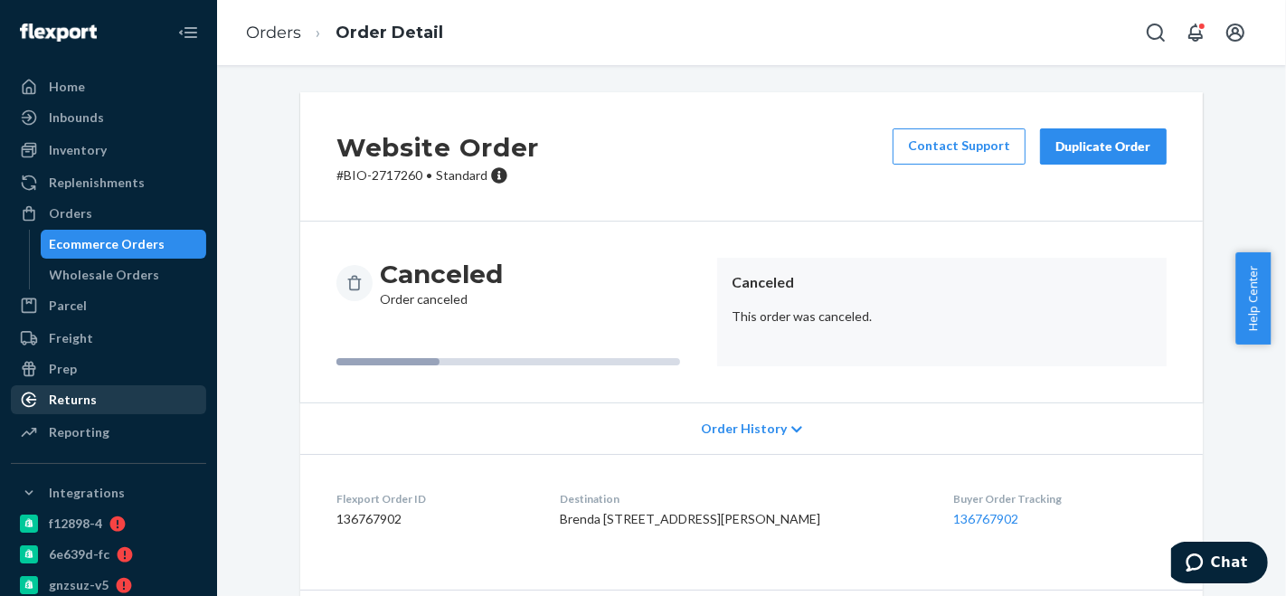
click at [77, 397] on div "Returns" at bounding box center [73, 400] width 48 height 18
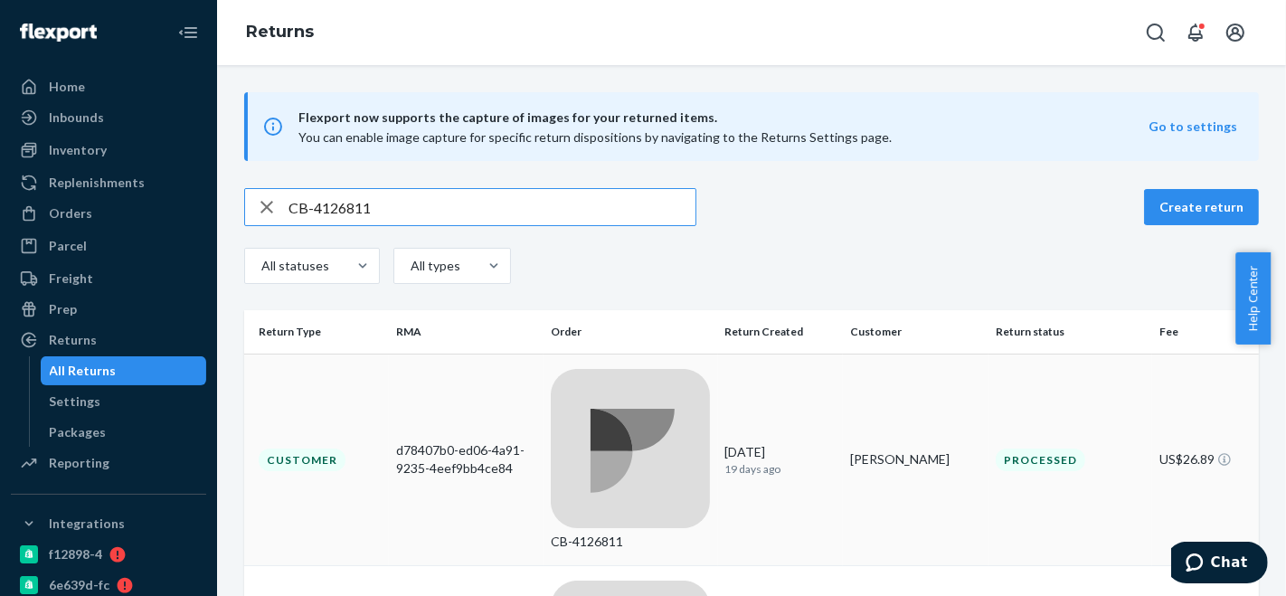
type input "CB-4126811"
click at [619, 371] on td "CB-4126811" at bounding box center [631, 460] width 174 height 212
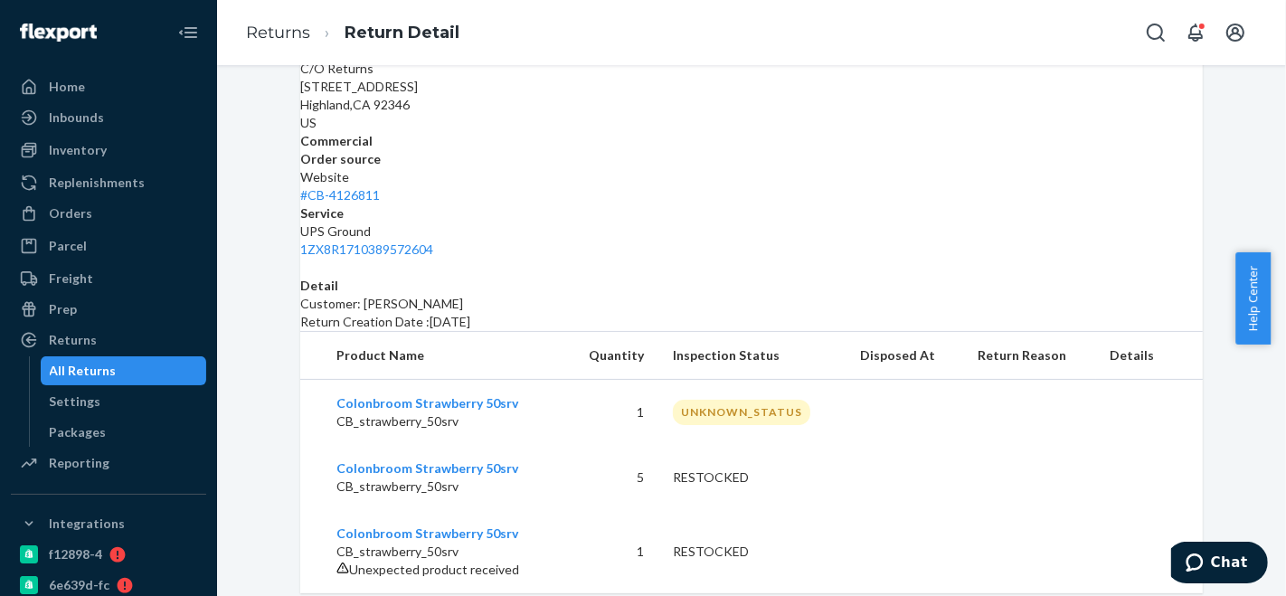
scroll to position [418, 0]
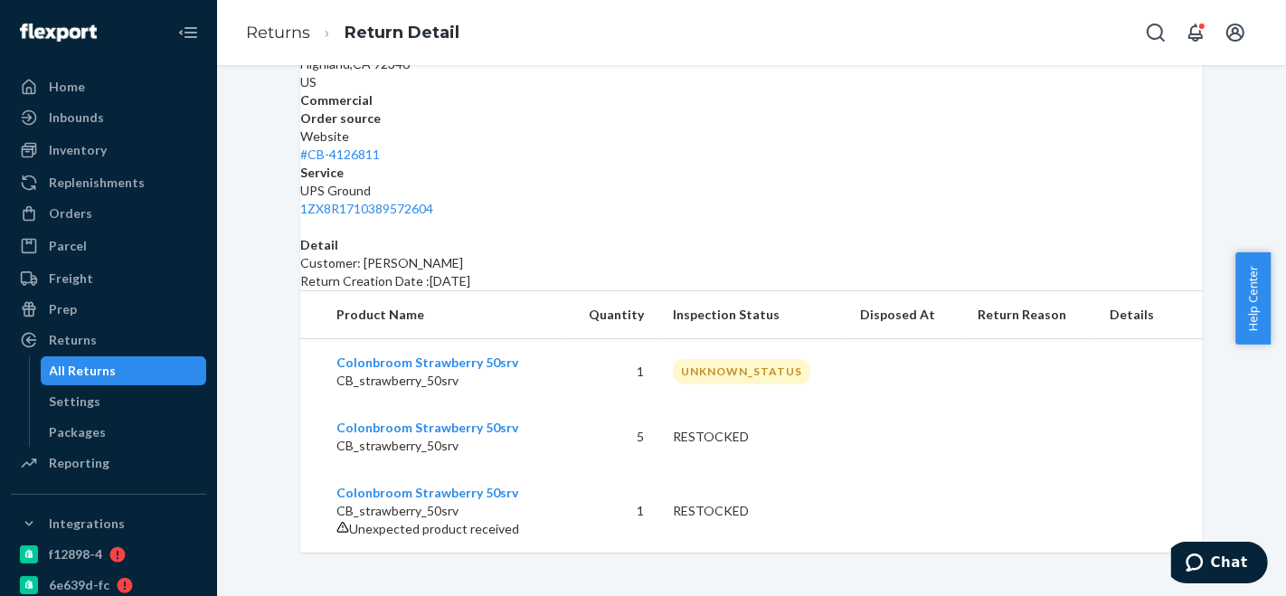
click at [739, 359] on div "UNKNOWN_STATUS" at bounding box center [741, 371] width 137 height 24
click at [829, 404] on td "RESTOCKED" at bounding box center [751, 436] width 187 height 65
drag, startPoint x: 521, startPoint y: 351, endPoint x: 314, endPoint y: 336, distance: 207.6
click at [314, 339] on td "Colonbroom Strawberry 50srv CB_strawberry_50srv" at bounding box center [431, 372] width 263 height 66
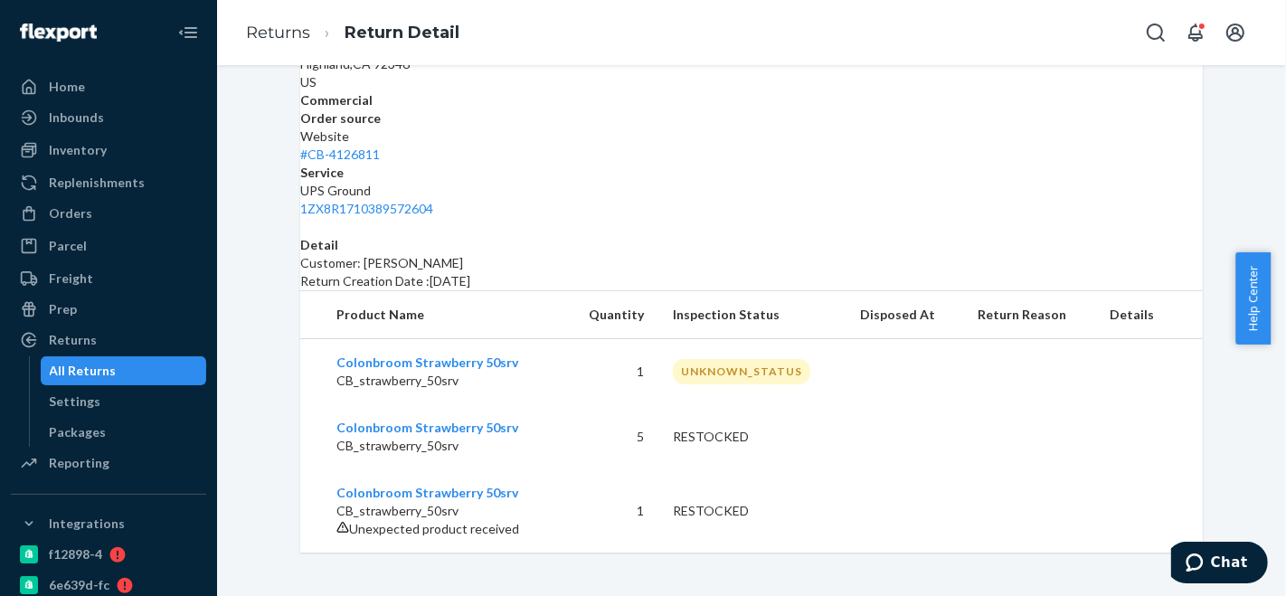
click at [682, 254] on p "Customer: Logan Hamman" at bounding box center [751, 263] width 903 height 18
click at [638, 423] on td "5" at bounding box center [611, 436] width 95 height 65
click at [638, 497] on td "1" at bounding box center [611, 510] width 95 height 83
drag, startPoint x: 649, startPoint y: 505, endPoint x: 639, endPoint y: 505, distance: 9.9
click at [639, 505] on td "1" at bounding box center [611, 510] width 95 height 83
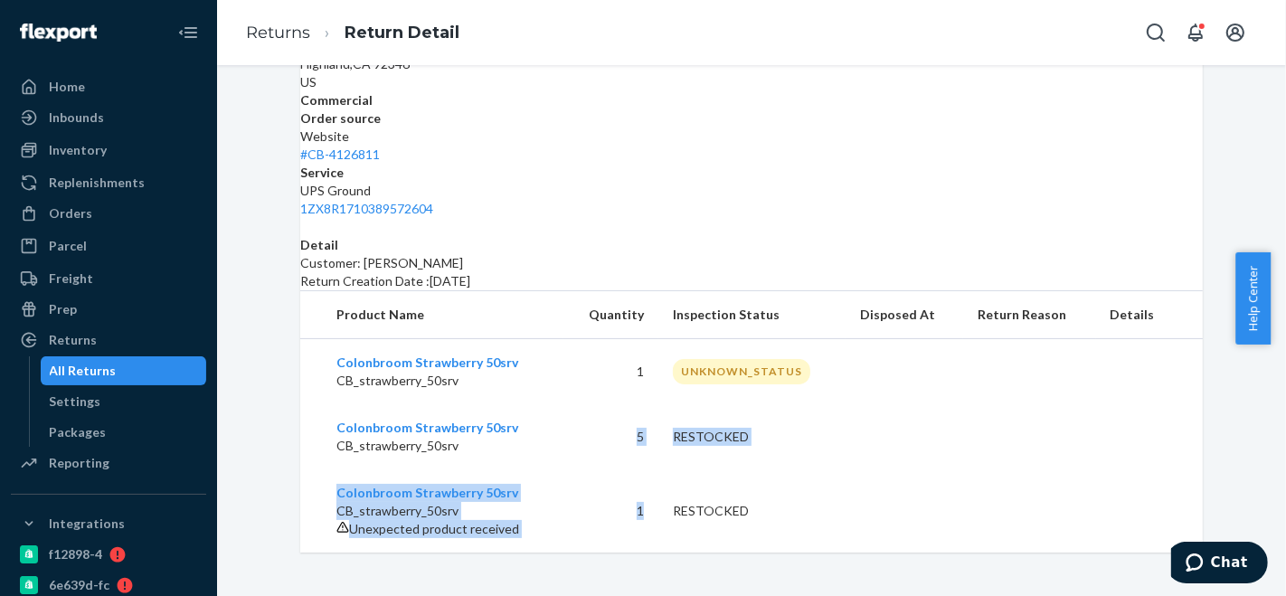
drag, startPoint x: 641, startPoint y: 427, endPoint x: 663, endPoint y: 499, distance: 75.5
click at [663, 499] on tbody "Colonbroom Strawberry 50srv CB_strawberry_50srv 1 UNKNOWN_STATUS Colonbroom Str…" at bounding box center [751, 446] width 903 height 214
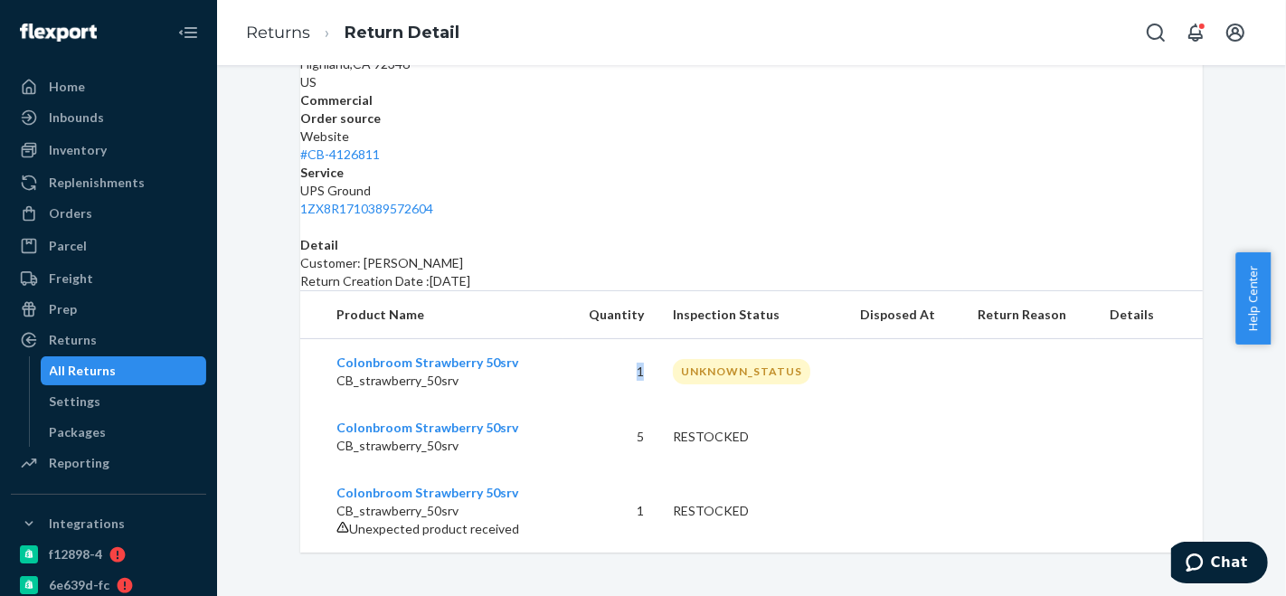
click at [643, 357] on td "1" at bounding box center [611, 372] width 95 height 66
click at [649, 369] on td "1" at bounding box center [611, 372] width 95 height 66
click at [709, 359] on div "UNKNOWN_STATUS" at bounding box center [741, 371] width 137 height 24
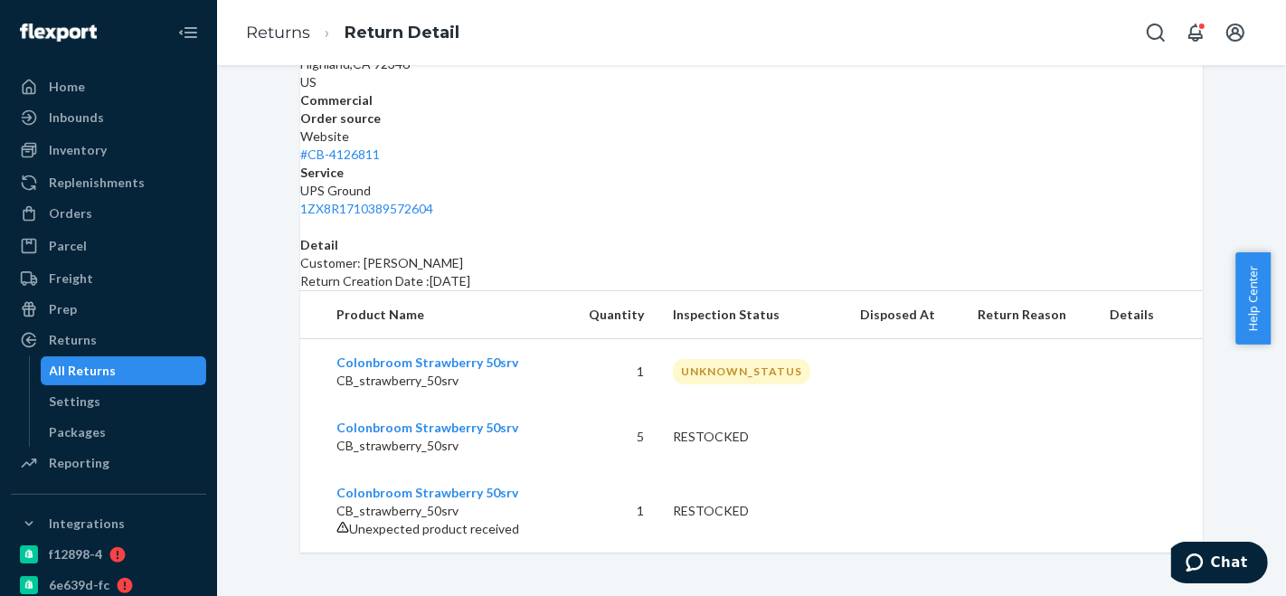
click at [682, 404] on td "RESTOCKED" at bounding box center [751, 436] width 187 height 65
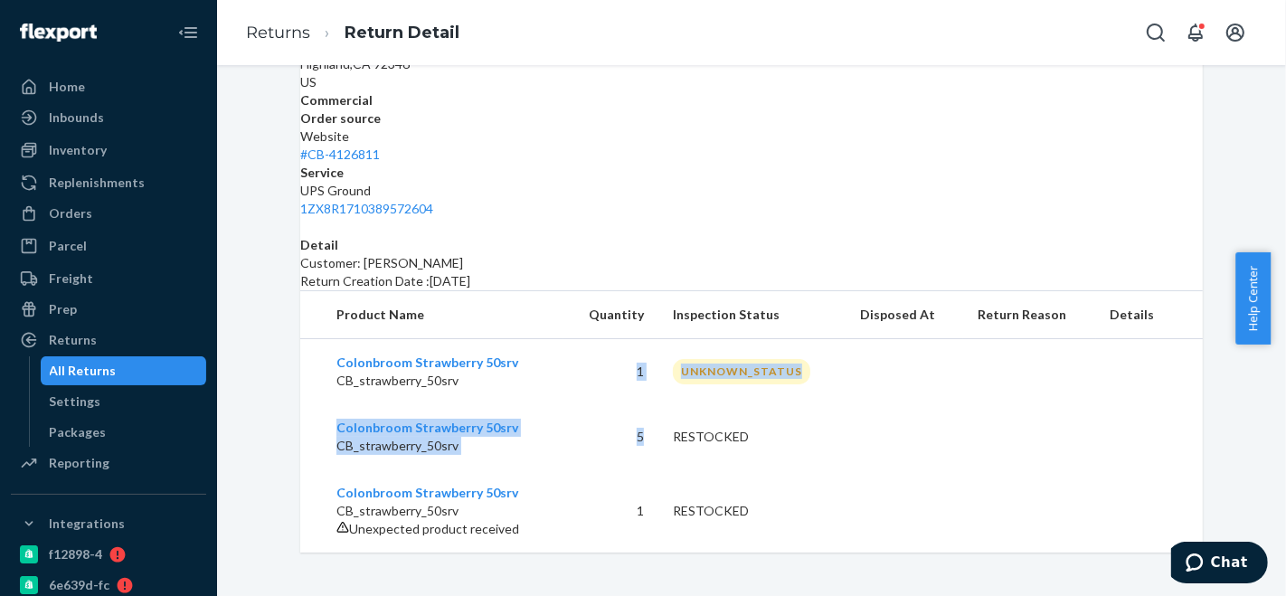
drag, startPoint x: 649, startPoint y: 426, endPoint x: 636, endPoint y: 361, distance: 66.5
click at [636, 363] on tbody "Colonbroom Strawberry 50srv CB_strawberry_50srv 1 UNKNOWN_STATUS Colonbroom Str…" at bounding box center [751, 446] width 903 height 214
click at [633, 439] on td "5" at bounding box center [611, 436] width 95 height 65
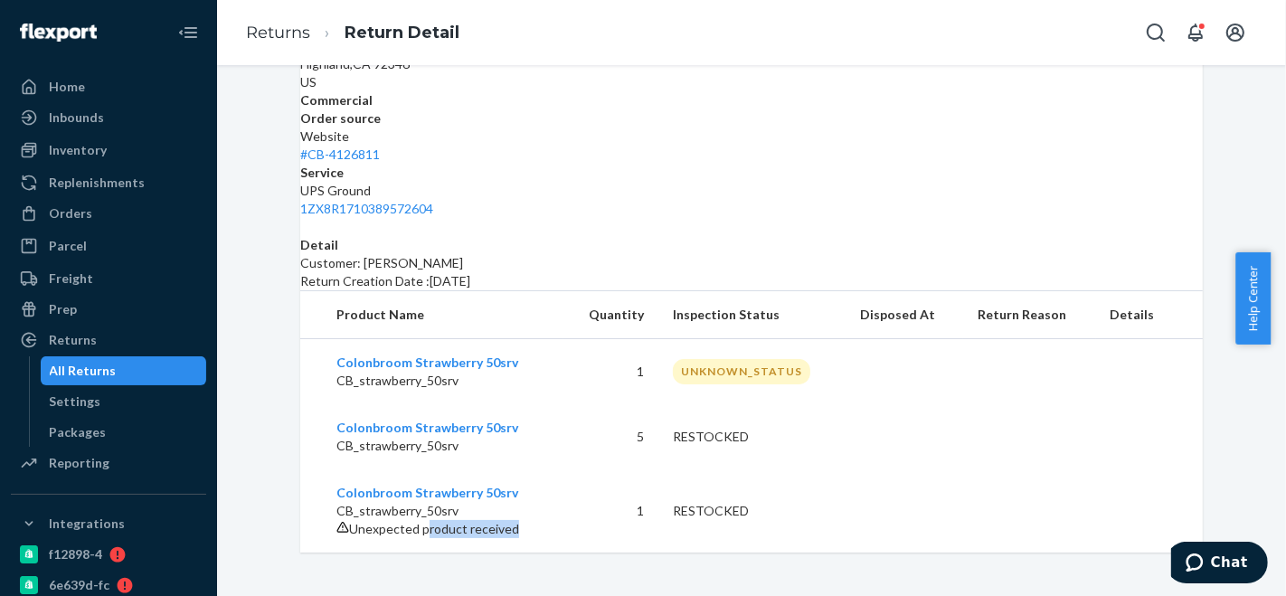
drag, startPoint x: 532, startPoint y: 526, endPoint x: 426, endPoint y: 525, distance: 105.8
click at [426, 525] on div "Unexpected product received" at bounding box center [442, 529] width 213 height 18
click at [553, 511] on td "Colonbroom Strawberry 50srv CB_strawberry_50srv Unexpected product received" at bounding box center [431, 510] width 263 height 83
drag, startPoint x: 649, startPoint y: 420, endPoint x: 634, endPoint y: 423, distance: 15.8
click at [634, 423] on td "5" at bounding box center [611, 436] width 95 height 65
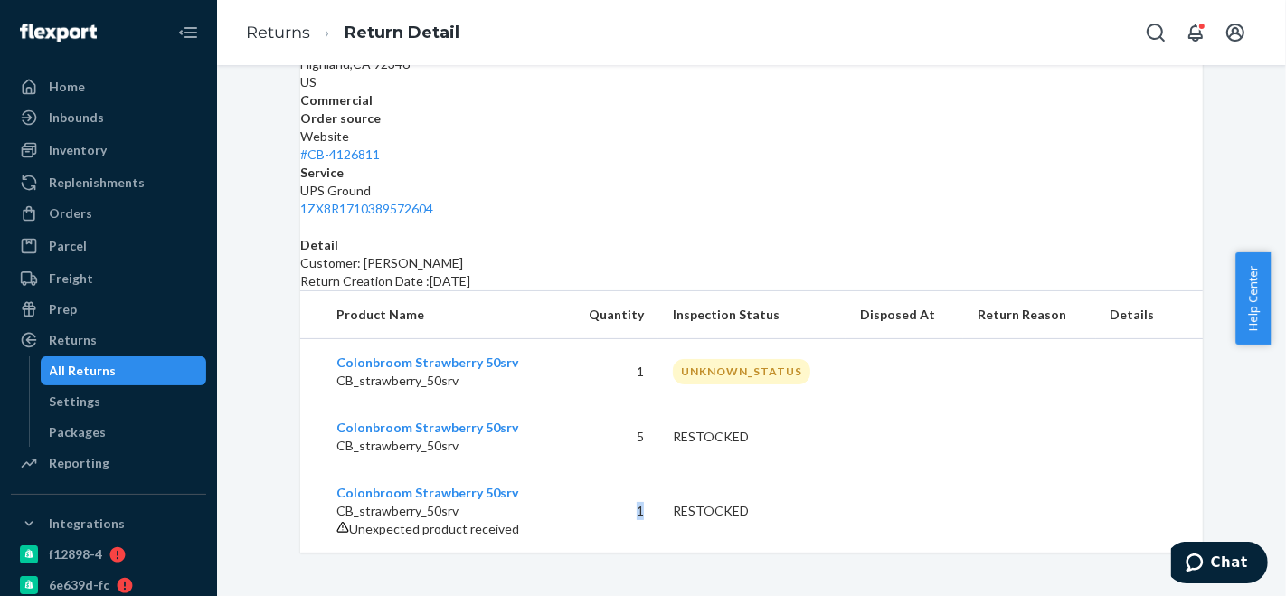
drag, startPoint x: 655, startPoint y: 501, endPoint x: 646, endPoint y: 499, distance: 9.2
click at [639, 495] on td "1" at bounding box center [611, 510] width 95 height 83
click at [500, 530] on span "Unexpected product received" at bounding box center [434, 528] width 170 height 15
click at [500, 529] on span "Unexpected product received" at bounding box center [434, 528] width 170 height 15
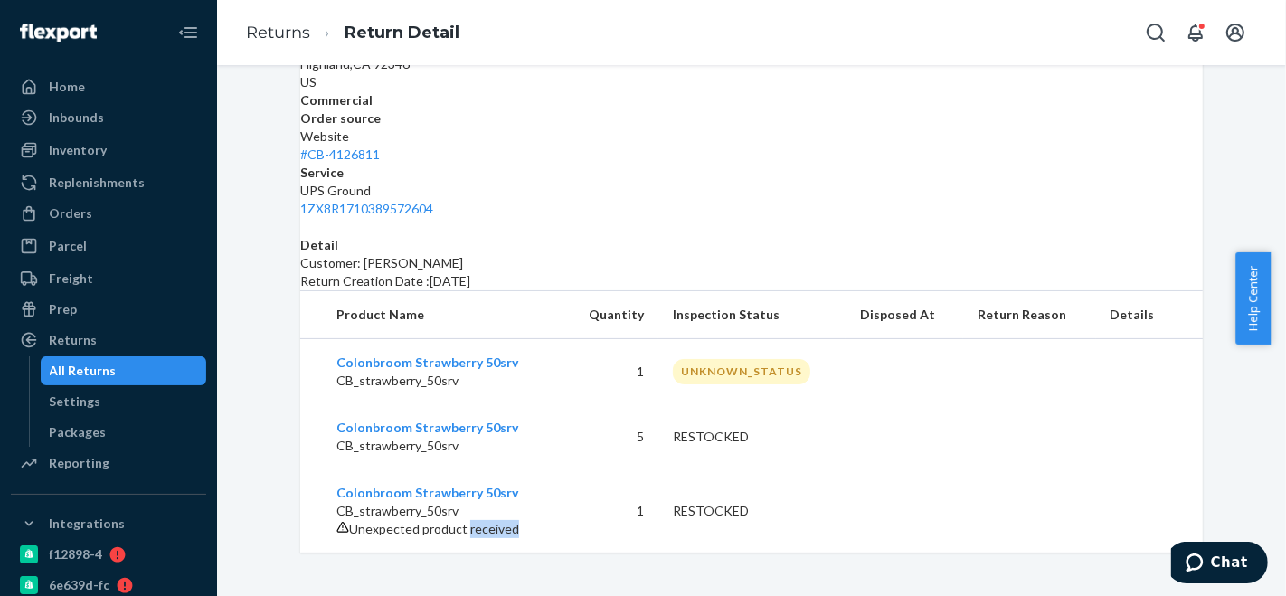
click at [500, 529] on span "Unexpected product received" at bounding box center [434, 528] width 170 height 15
drag, startPoint x: 648, startPoint y: 371, endPoint x: 639, endPoint y: 362, distance: 12.8
click at [639, 362] on td "1" at bounding box center [611, 372] width 95 height 66
click at [703, 359] on div "UNKNOWN_STATUS" at bounding box center [741, 371] width 137 height 24
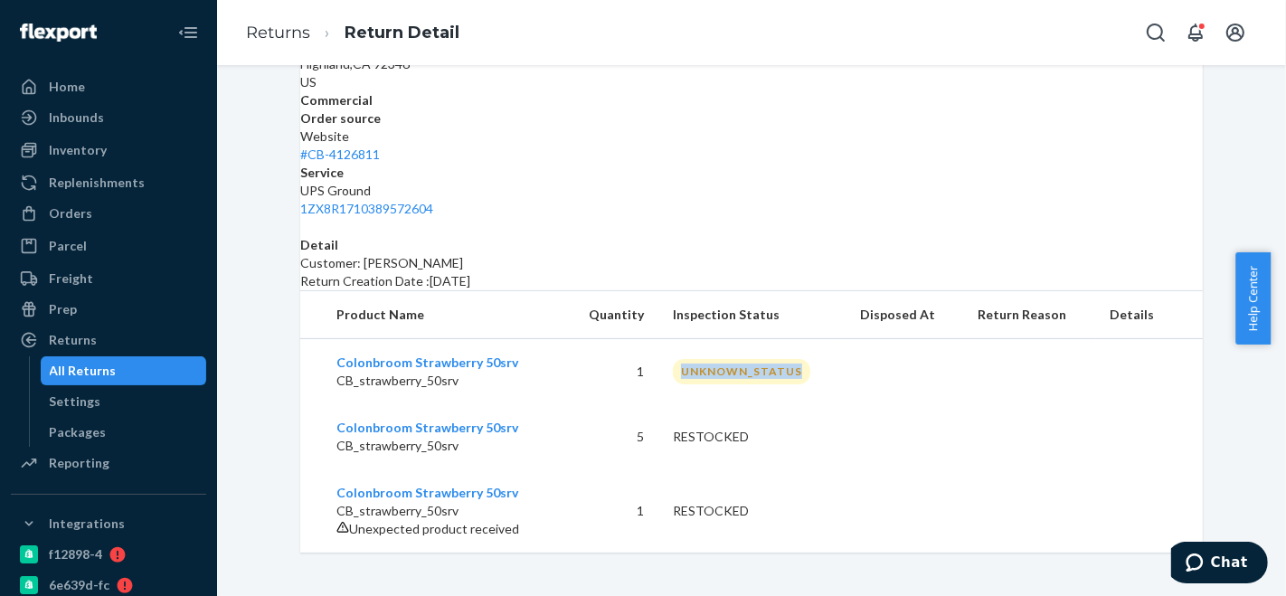
click at [703, 359] on div "UNKNOWN_STATUS" at bounding box center [741, 371] width 137 height 24
click at [703, 502] on div "RESTOCKED" at bounding box center [752, 511] width 158 height 18
click at [644, 424] on td "5" at bounding box center [611, 436] width 95 height 65
click at [78, 346] on div "Returns" at bounding box center [73, 340] width 48 height 18
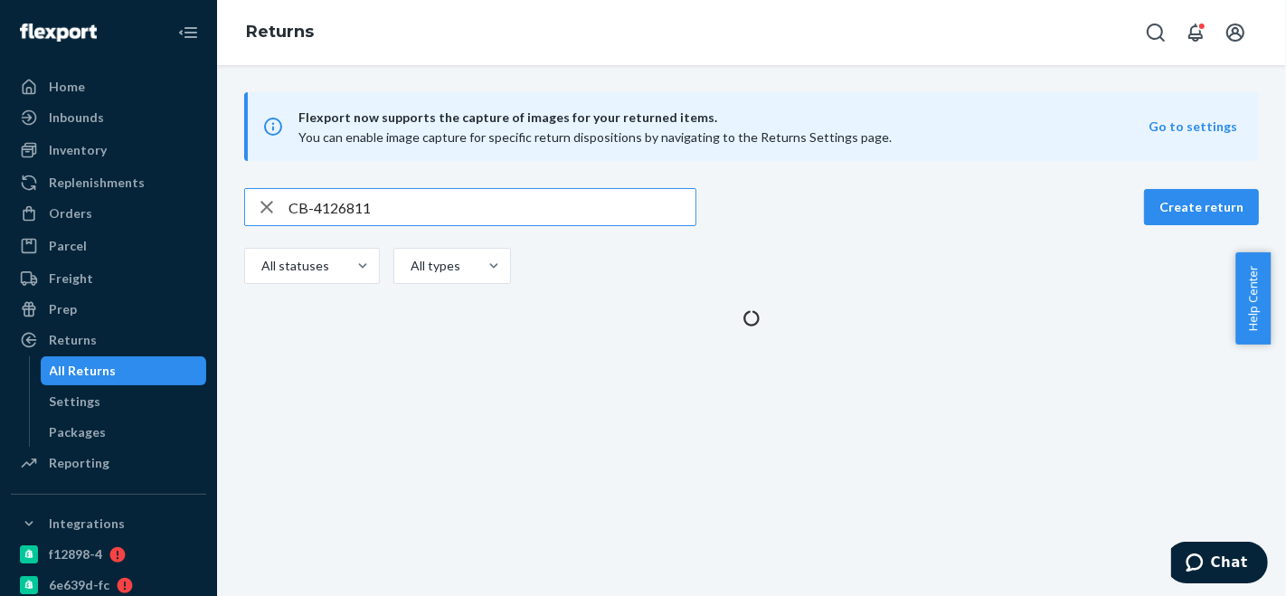
click at [341, 200] on input "CB-4126811" at bounding box center [492, 207] width 407 height 36
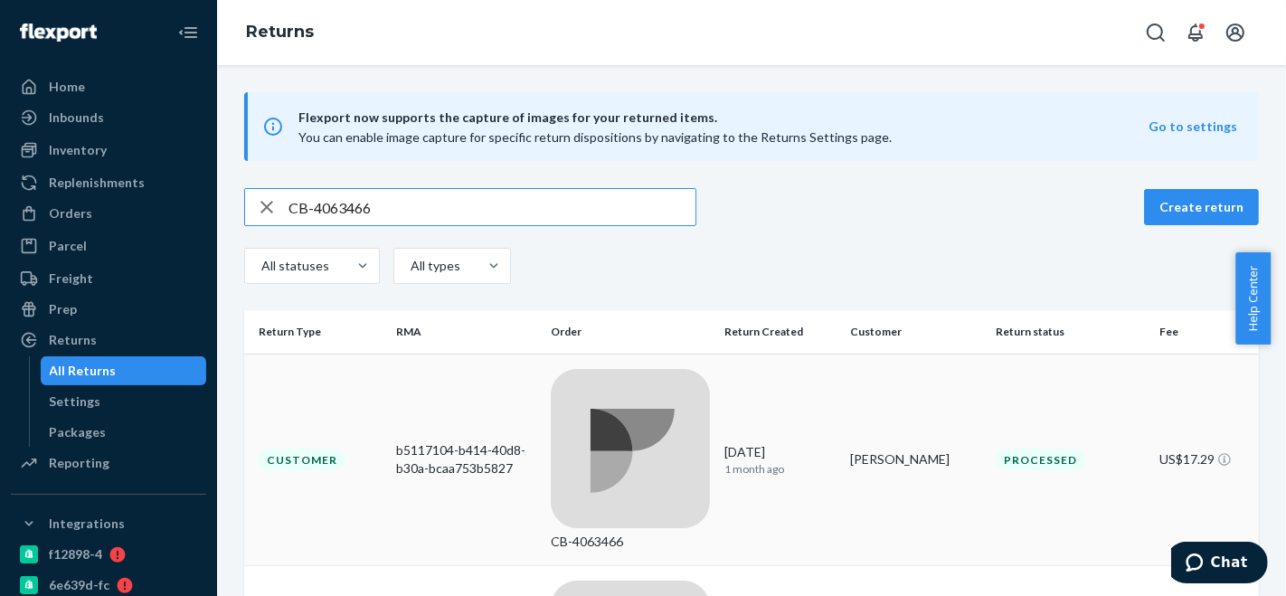
type input "CB-4063466"
click at [645, 533] on div "CB-4063466" at bounding box center [630, 542] width 159 height 18
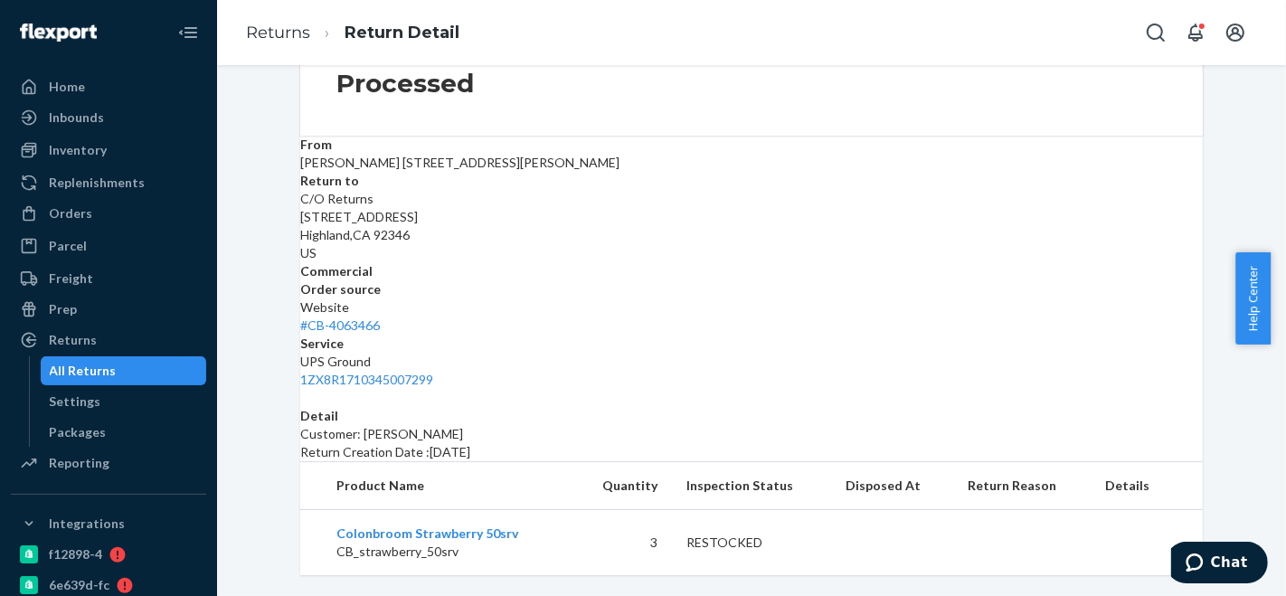
scroll to position [221, 0]
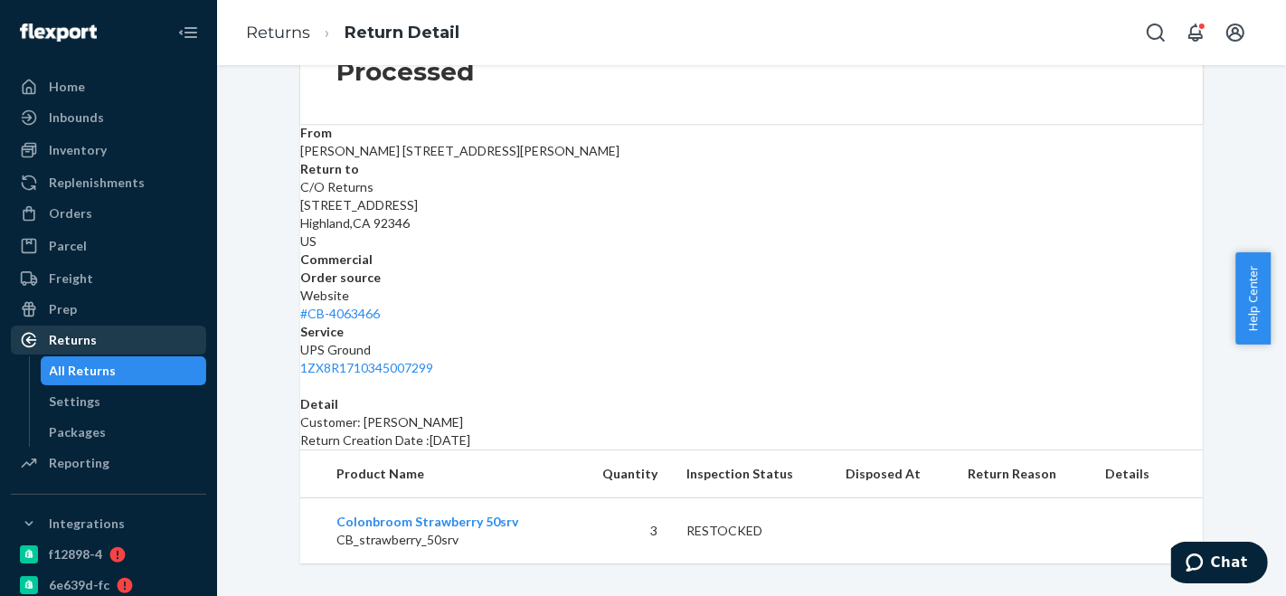
click at [88, 342] on div "Returns" at bounding box center [73, 340] width 48 height 18
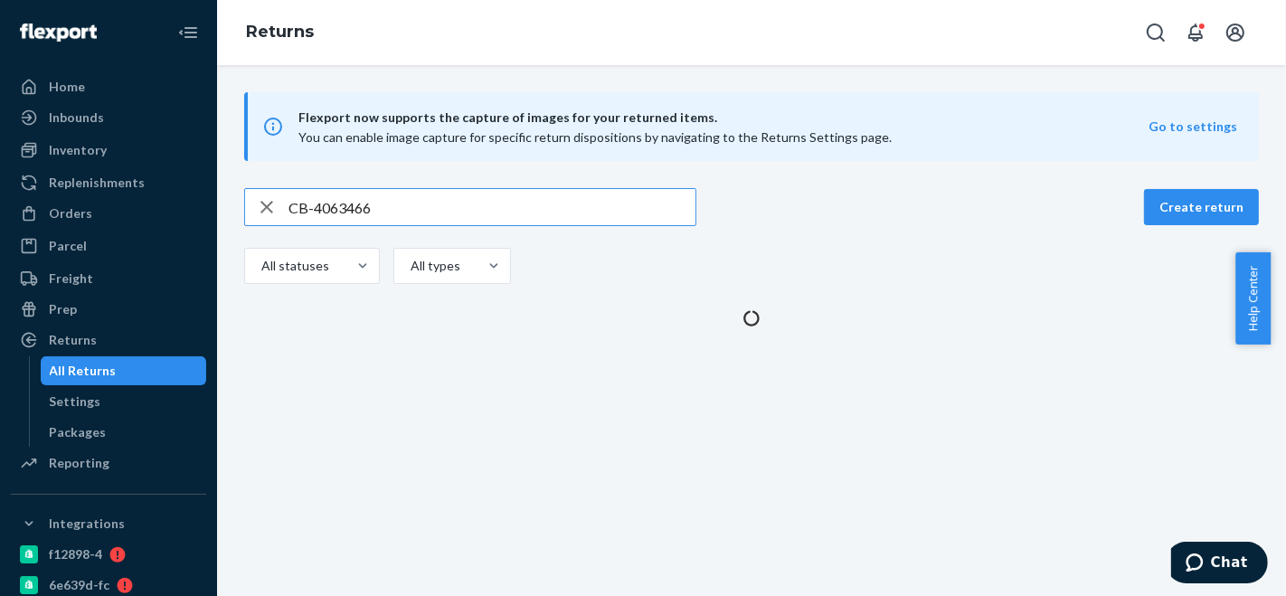
click at [330, 203] on input "CB-4063466" at bounding box center [492, 207] width 407 height 36
type input "CB-4122325"
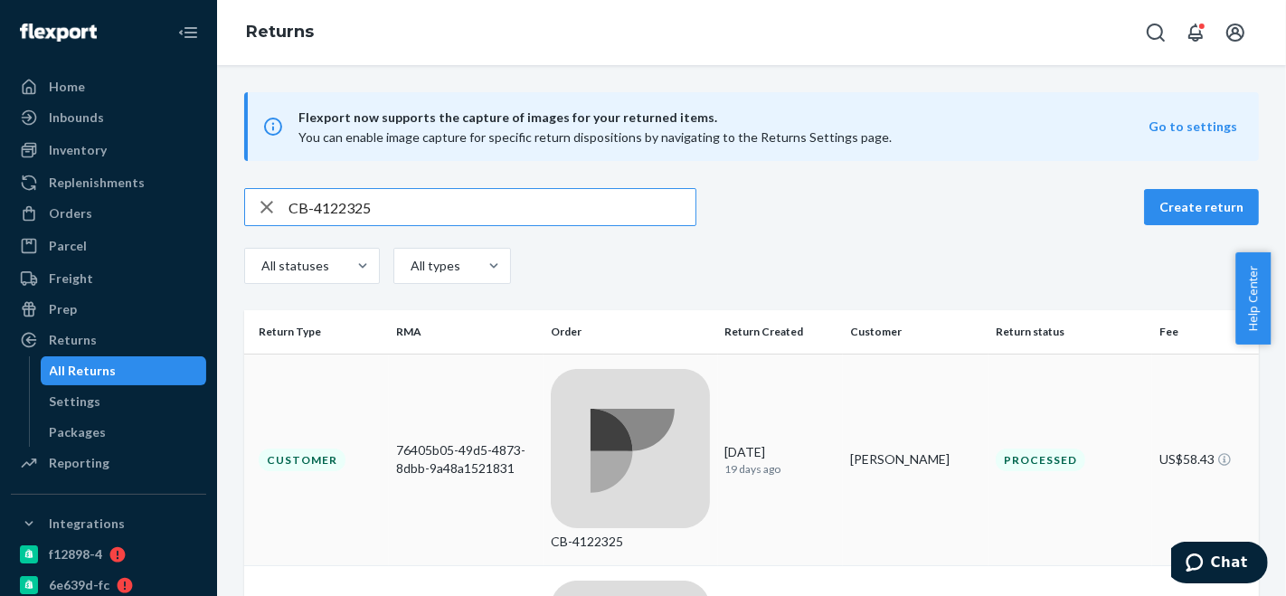
click at [668, 388] on div "CB-4122325" at bounding box center [630, 460] width 159 height 182
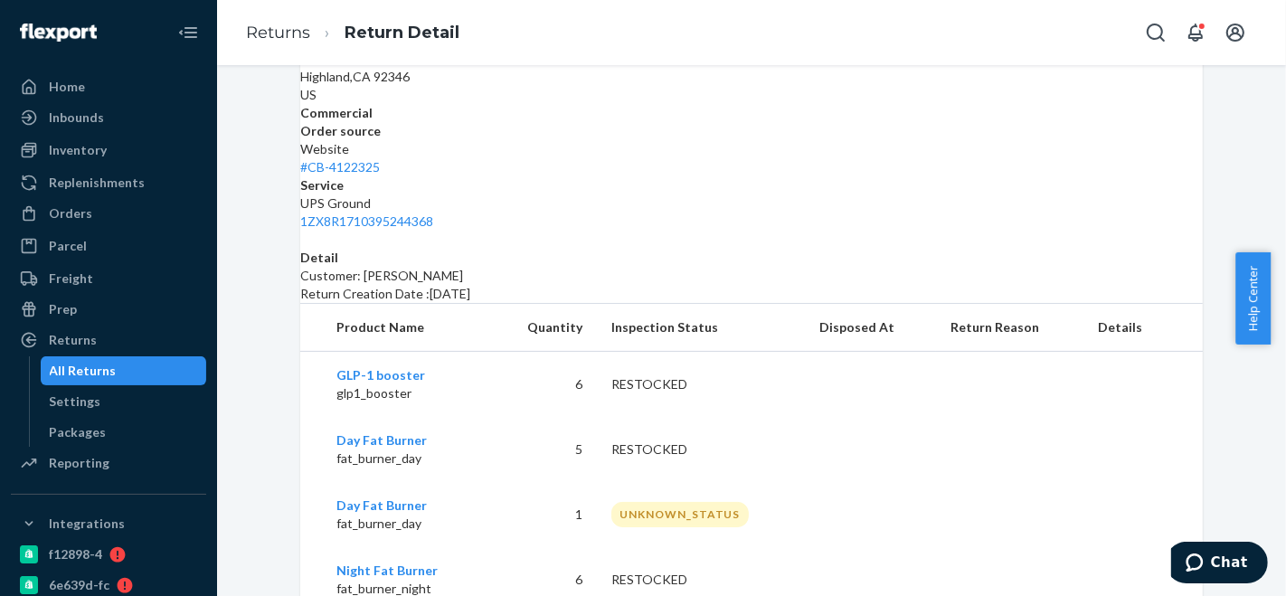
scroll to position [416, 0]
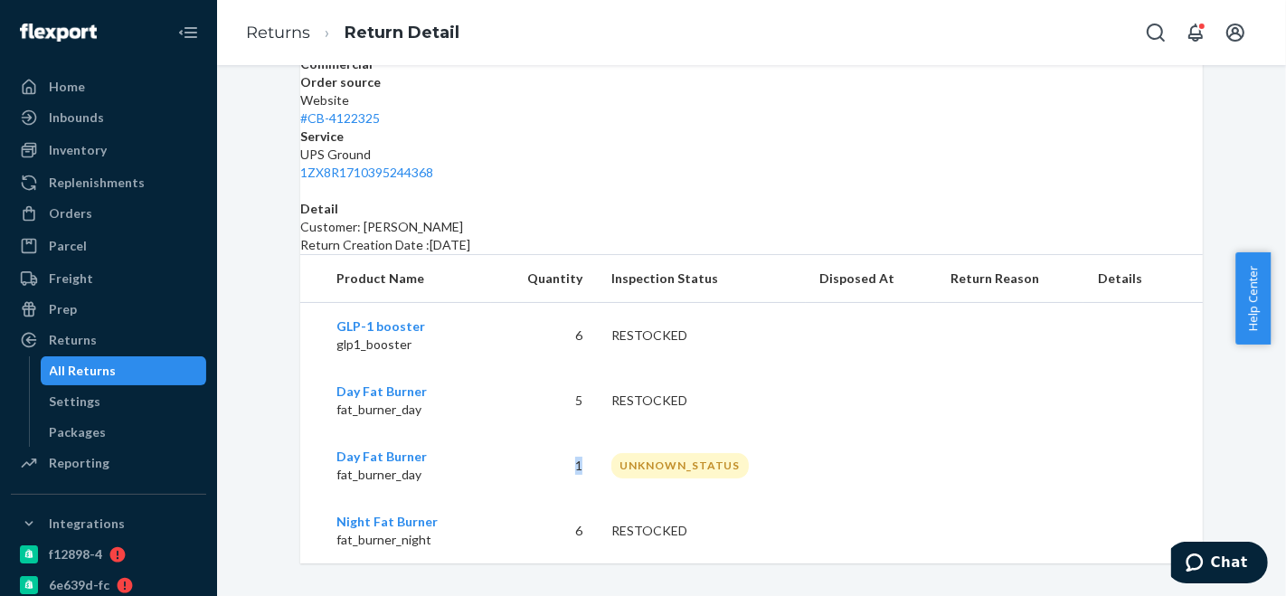
drag, startPoint x: 571, startPoint y: 457, endPoint x: 561, endPoint y: 451, distance: 11.3
click at [561, 451] on td "1" at bounding box center [544, 465] width 106 height 65
drag, startPoint x: 581, startPoint y: 517, endPoint x: 558, endPoint y: 511, distance: 23.5
click at [558, 511] on td "6" at bounding box center [544, 530] width 106 height 65
click at [583, 392] on td "5" at bounding box center [544, 400] width 106 height 65
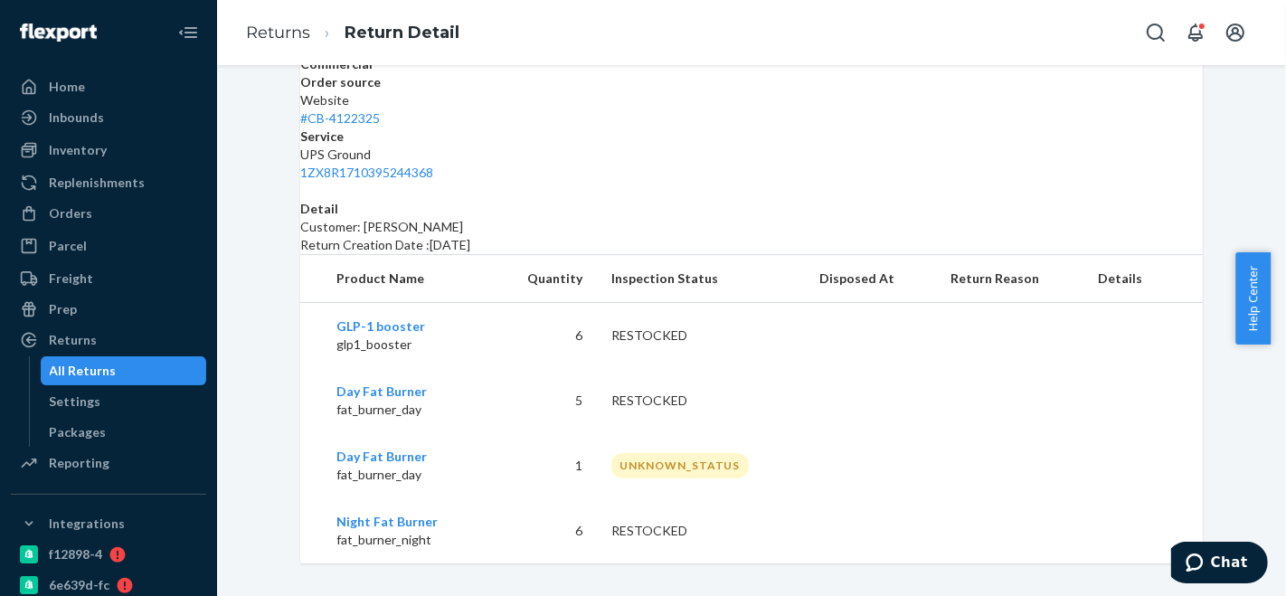
click at [585, 513] on td "6" at bounding box center [544, 530] width 106 height 65
drag, startPoint x: 576, startPoint y: 448, endPoint x: 565, endPoint y: 448, distance: 10.9
click at [565, 448] on td "1" at bounding box center [544, 465] width 106 height 65
click at [699, 460] on div "UNKNOWN_STATUS" at bounding box center [679, 465] width 137 height 24
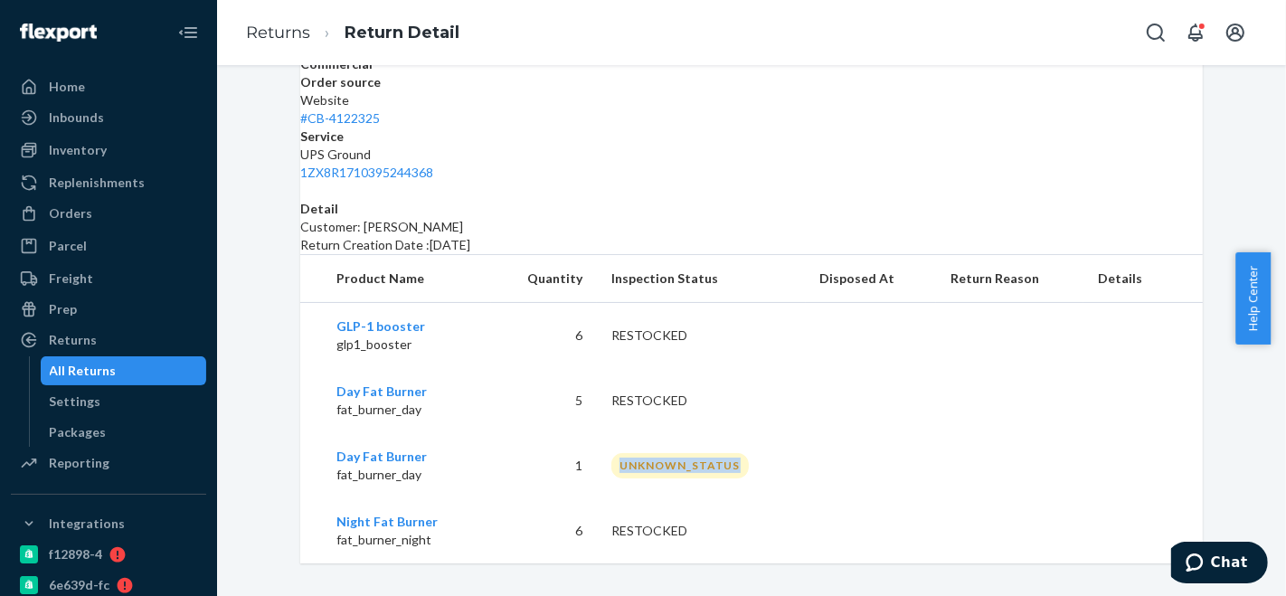
click at [691, 453] on div "UNKNOWN_STATUS" at bounding box center [679, 465] width 137 height 24
click at [797, 453] on td "UNKNOWN_STATUS" at bounding box center [701, 465] width 209 height 65
click at [90, 335] on div "Returns" at bounding box center [73, 340] width 48 height 18
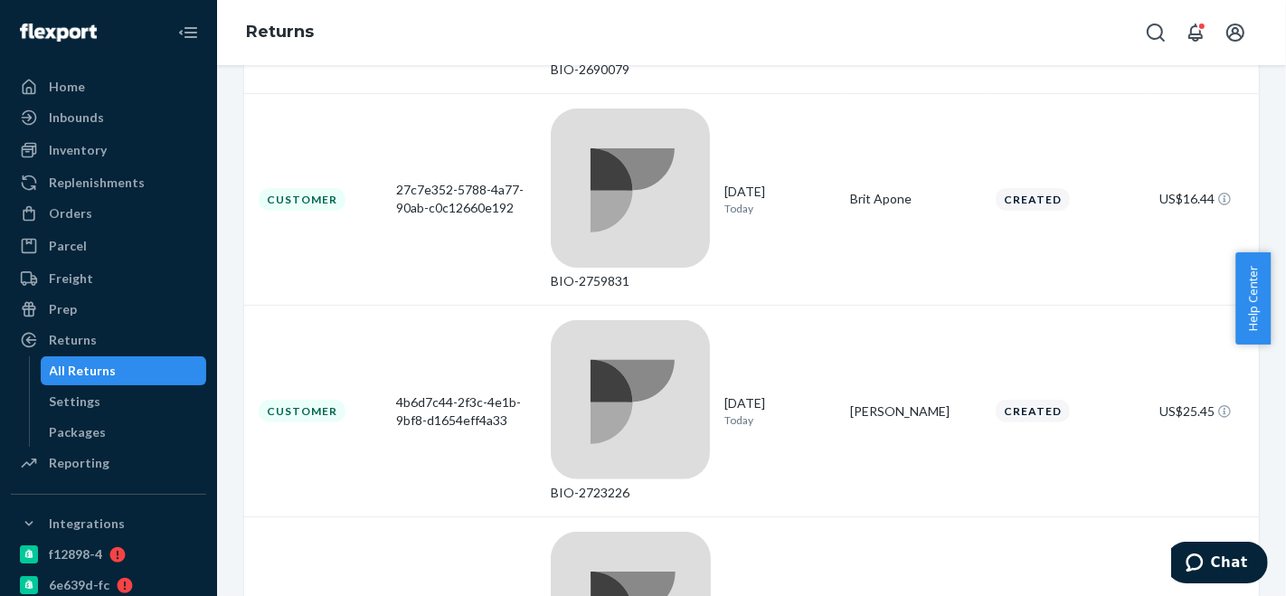
scroll to position [502, 0]
